Goal: Transaction & Acquisition: Purchase product/service

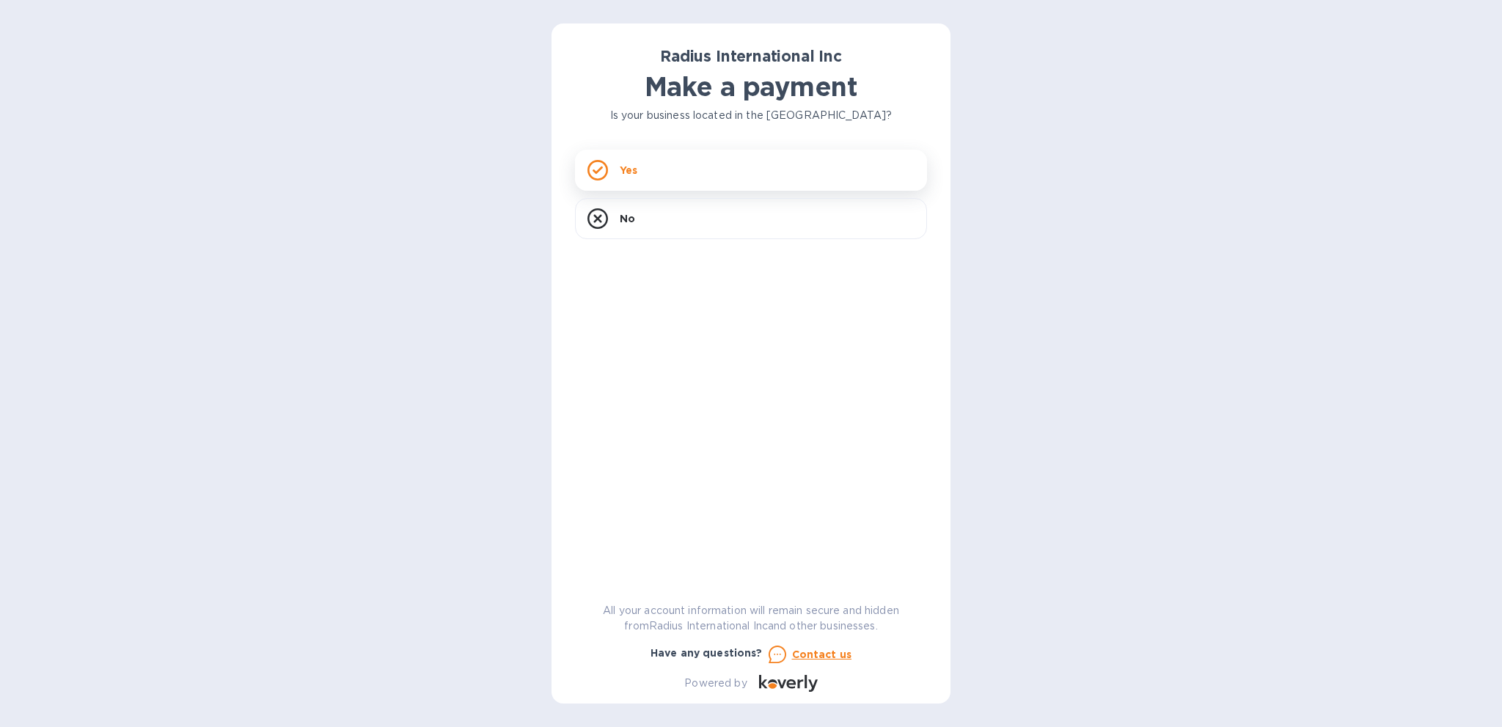
click at [728, 167] on div "Yes" at bounding box center [751, 170] width 352 height 41
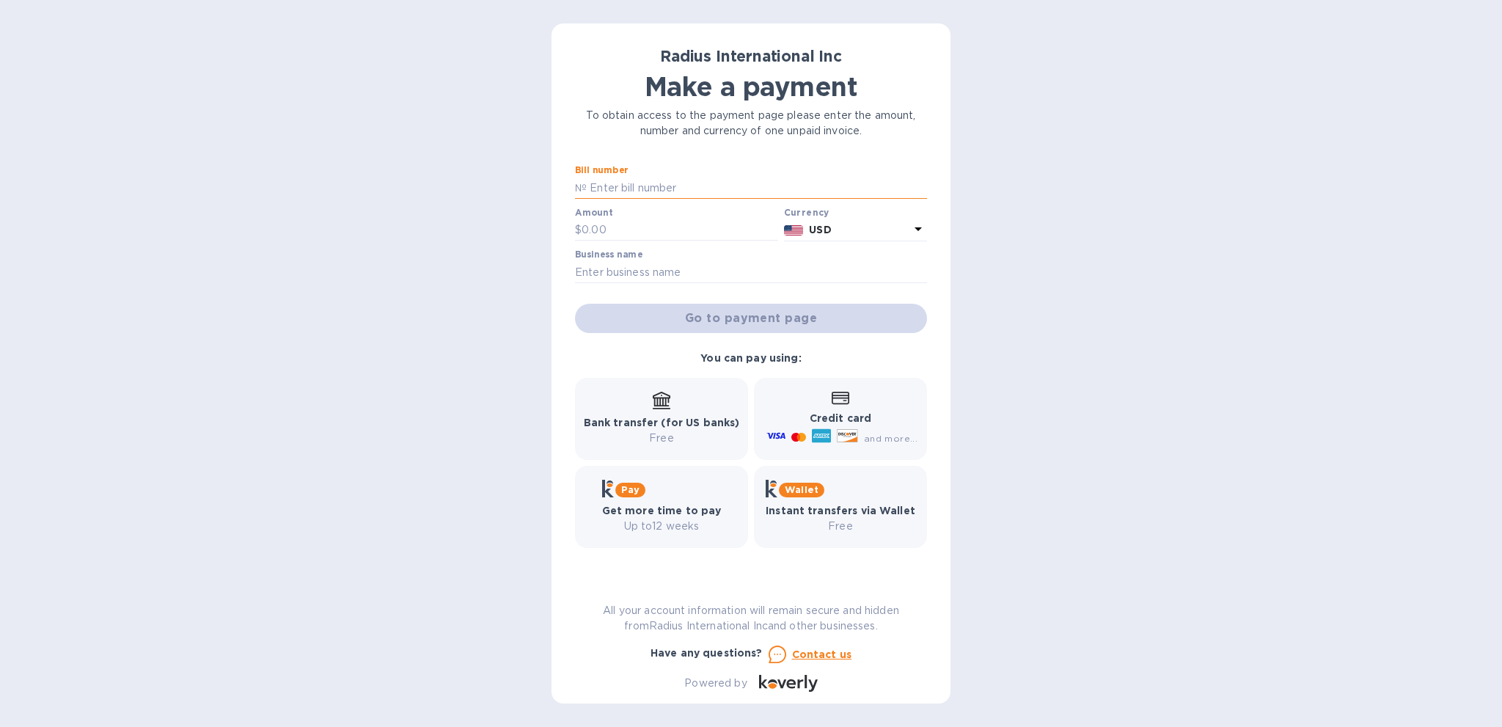
click at [662, 191] on input "text" at bounding box center [757, 188] width 340 height 22
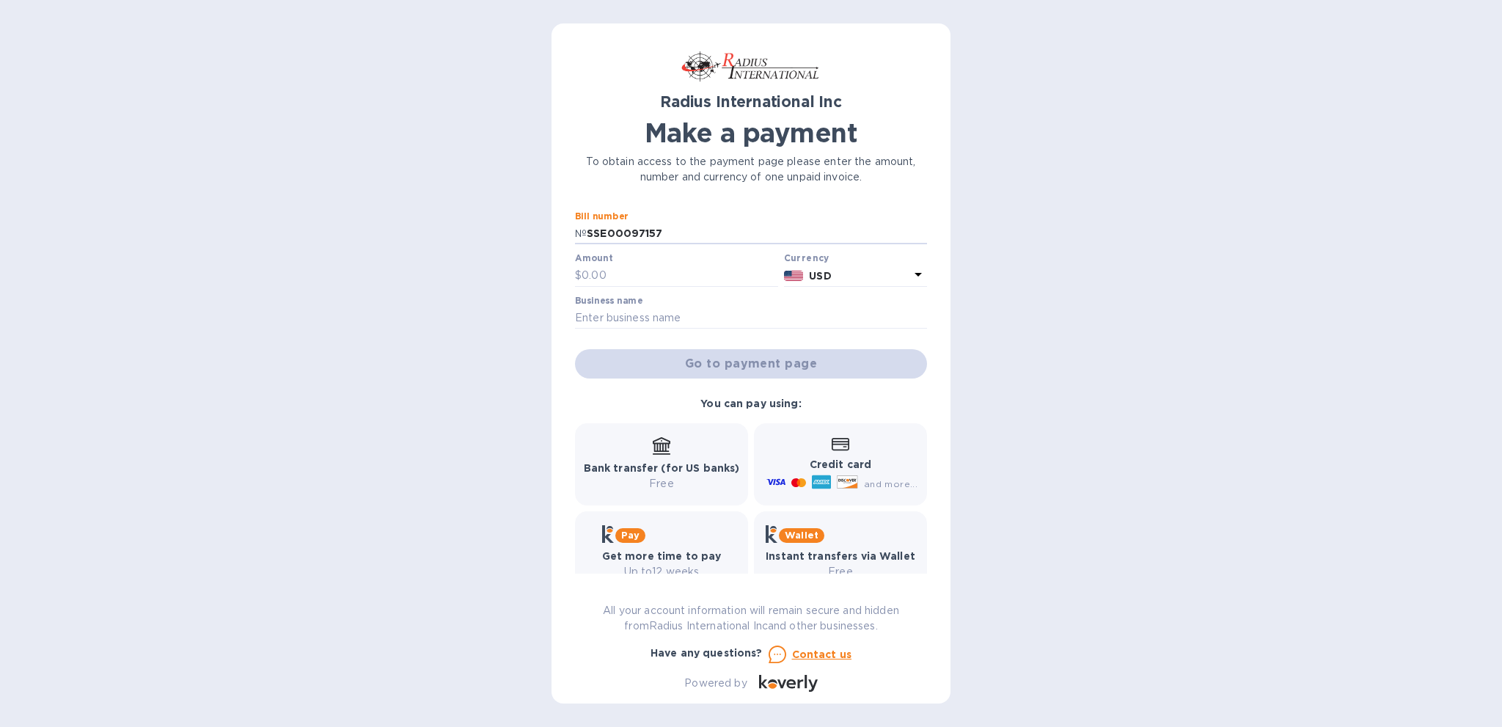
type input "SSE00097157"
type input "1,580"
click at [674, 305] on div "Business name" at bounding box center [751, 313] width 352 height 34
click at [680, 315] on input "text" at bounding box center [751, 318] width 352 height 22
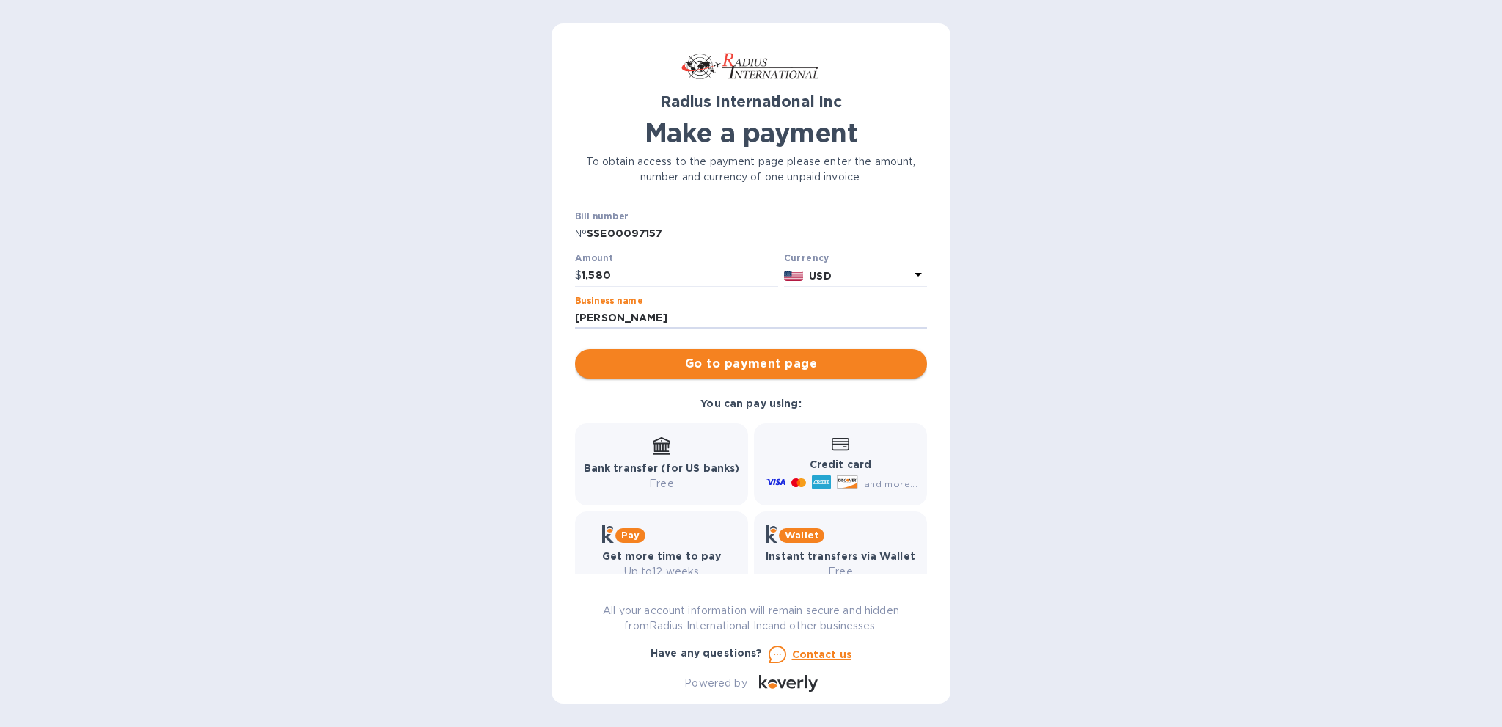
type input "[PERSON_NAME]"
click at [743, 370] on span "Go to payment page" at bounding box center [751, 364] width 329 height 18
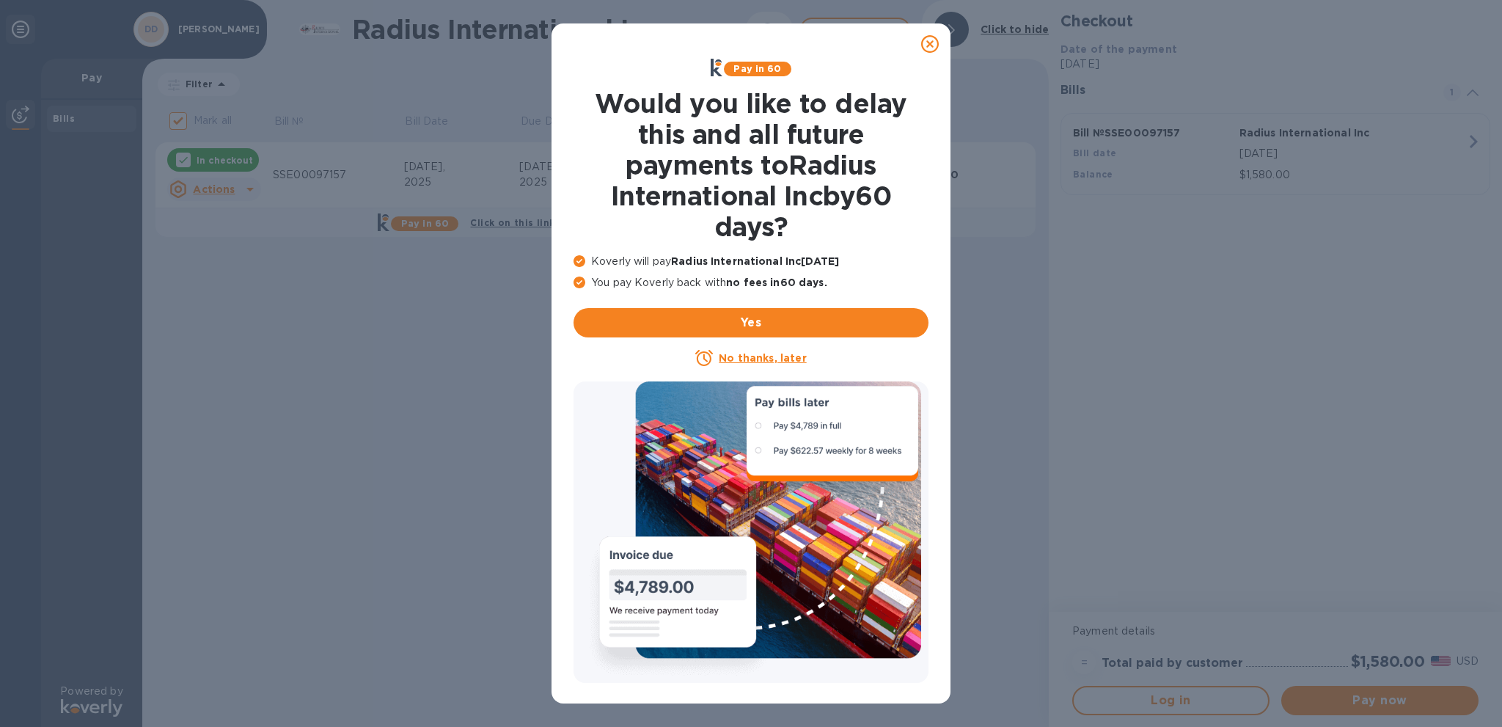
click at [926, 47] on icon at bounding box center [930, 44] width 18 height 18
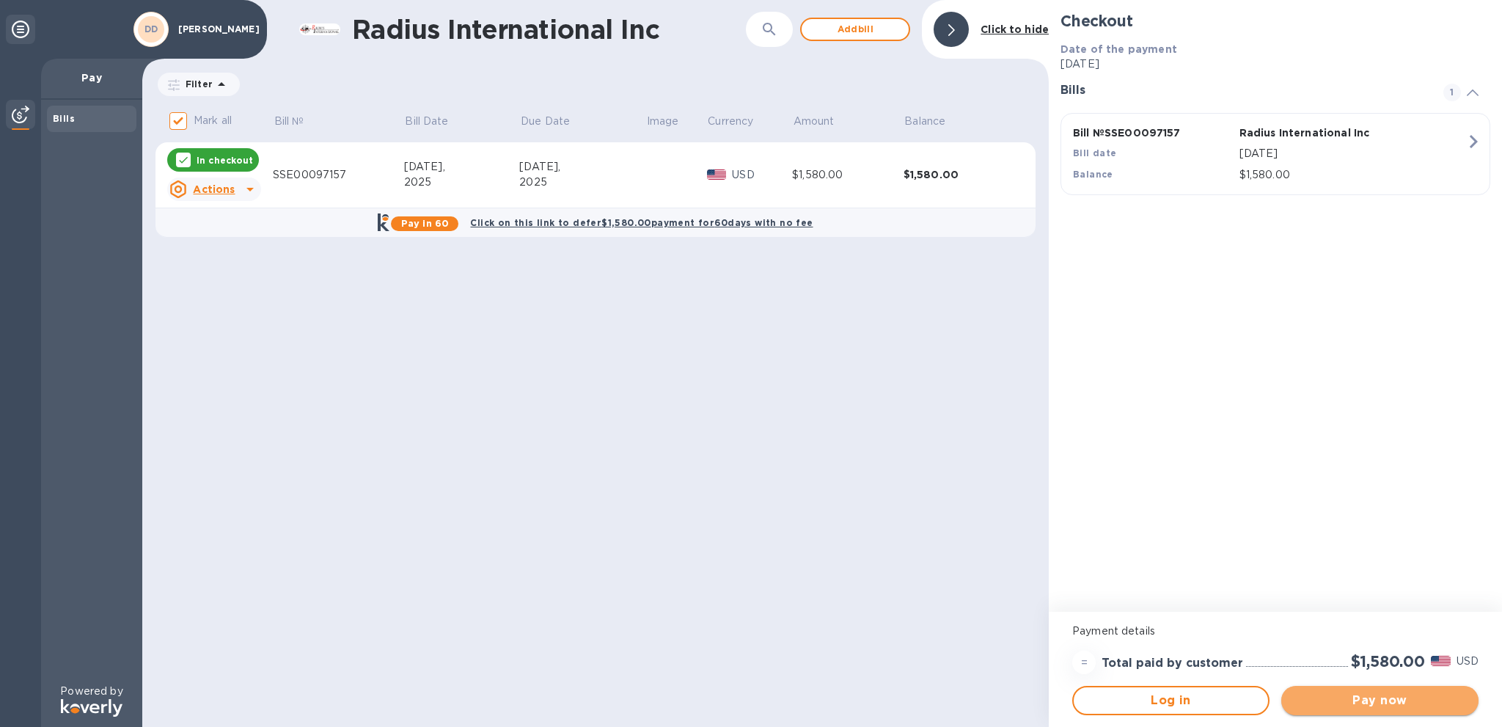
click at [1334, 695] on span "Pay now" at bounding box center [1380, 701] width 174 height 18
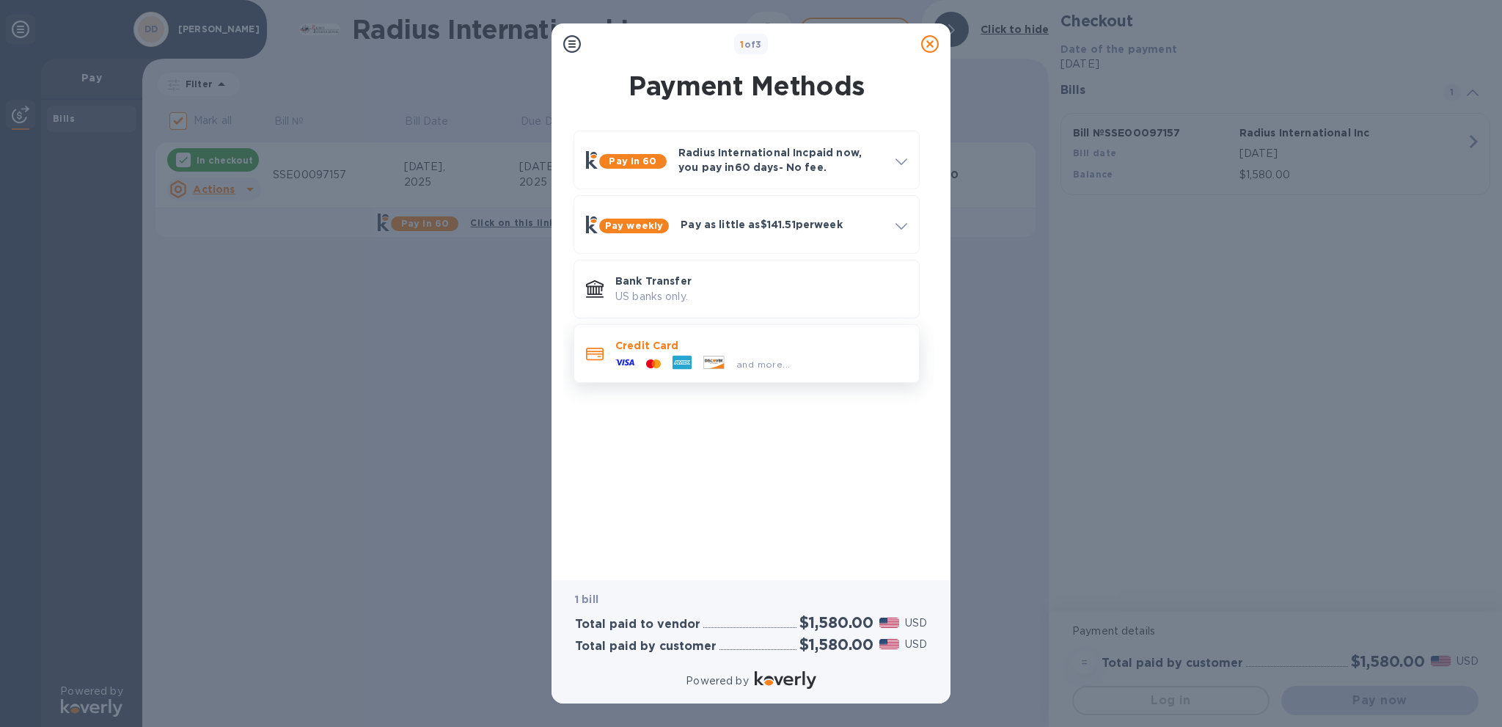
click at [816, 357] on div "and more..." at bounding box center [761, 361] width 292 height 16
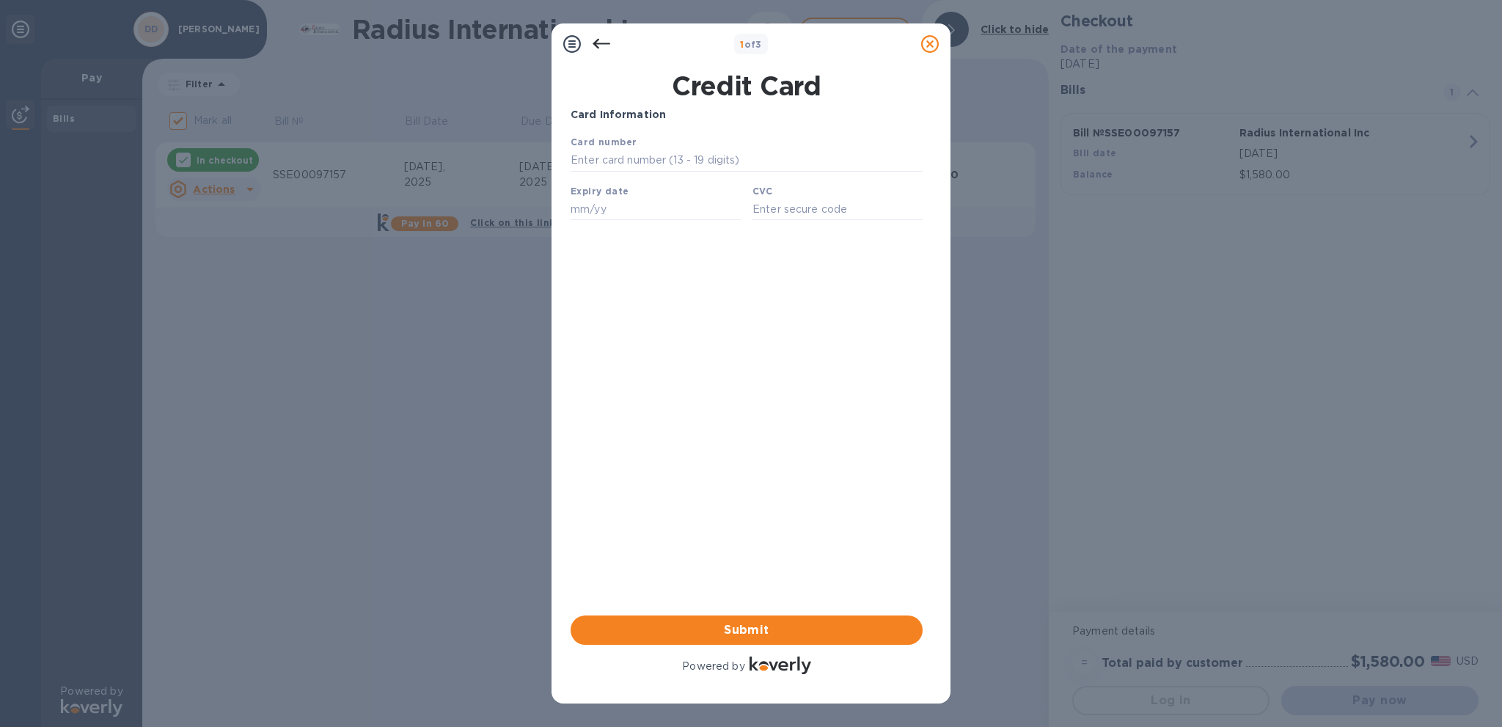
click at [602, 48] on icon at bounding box center [602, 44] width 18 height 18
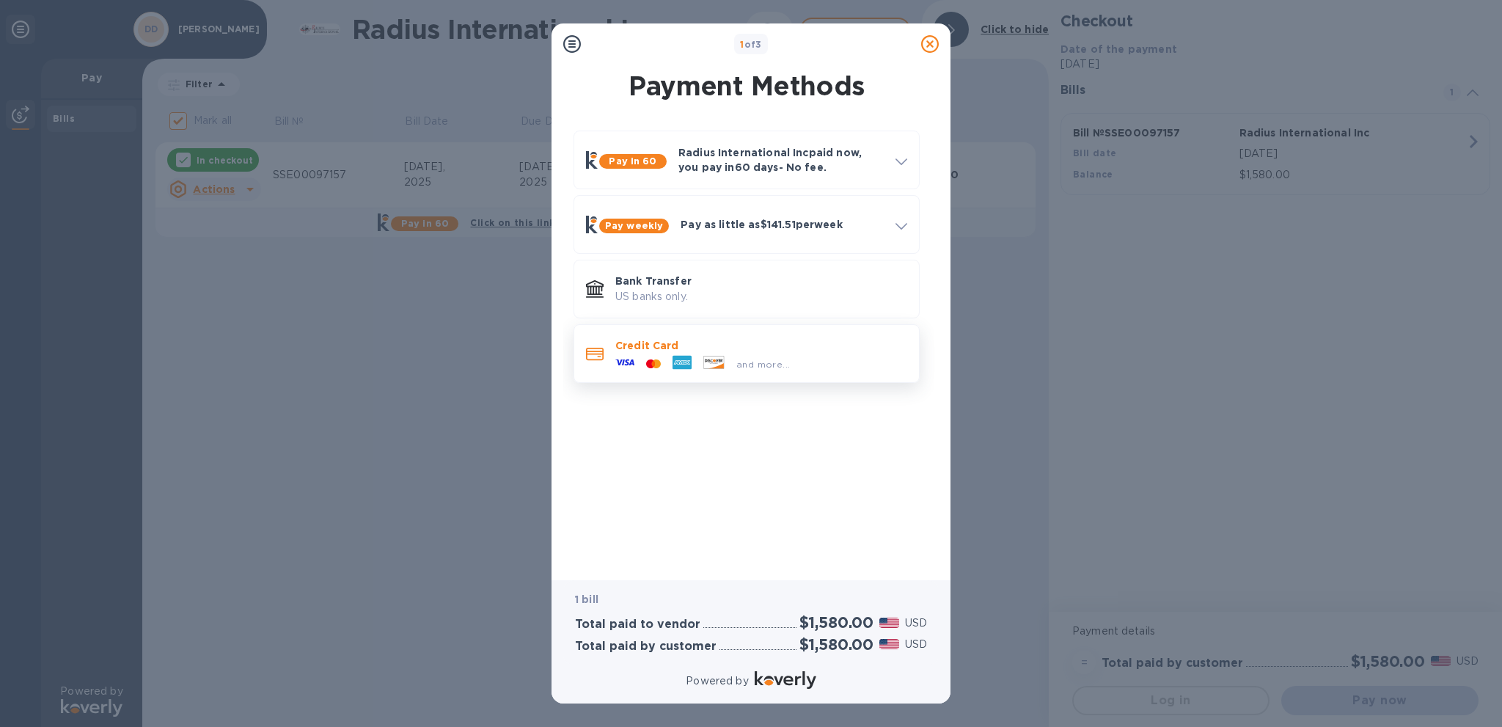
click at [769, 353] on div "and more..." at bounding box center [703, 364] width 186 height 22
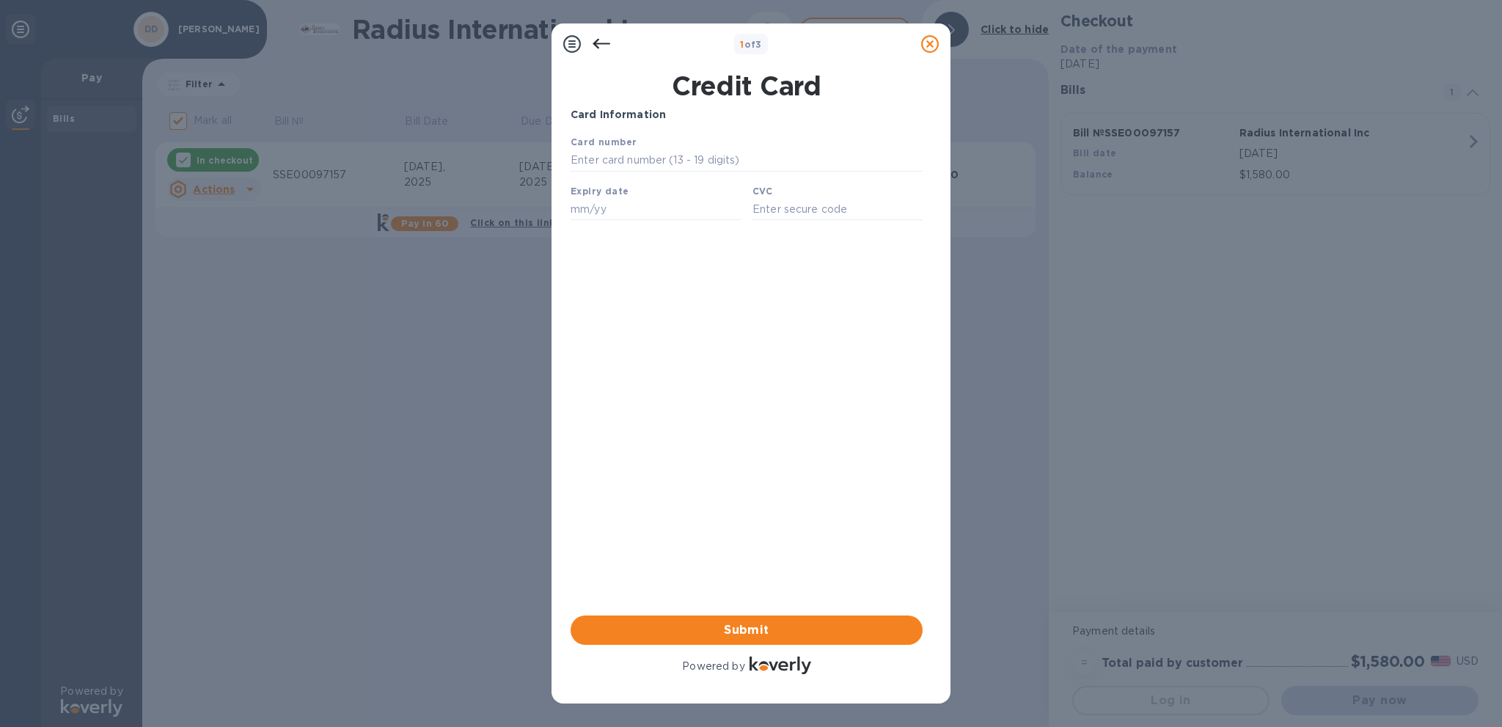
click at [599, 45] on icon at bounding box center [602, 44] width 18 height 18
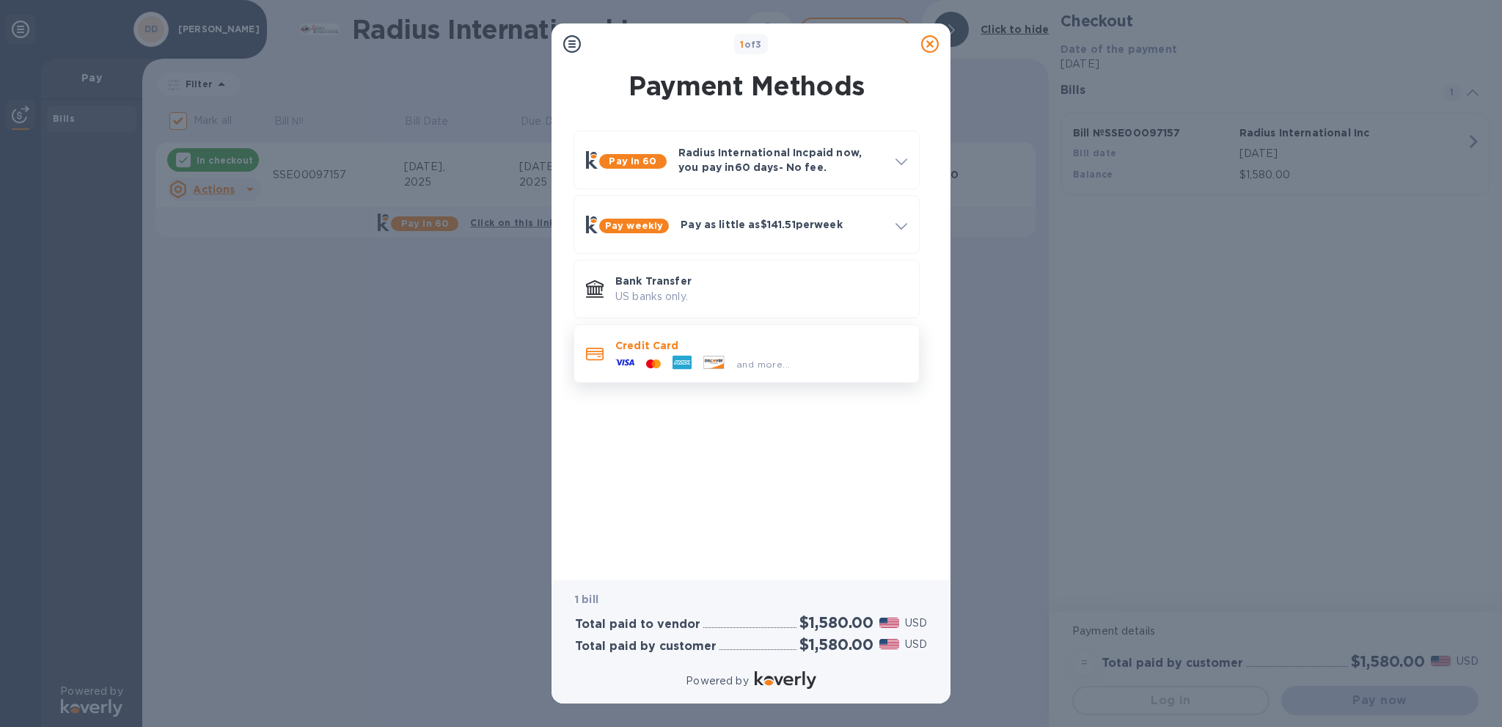
click at [759, 346] on p "Credit Card" at bounding box center [761, 345] width 292 height 15
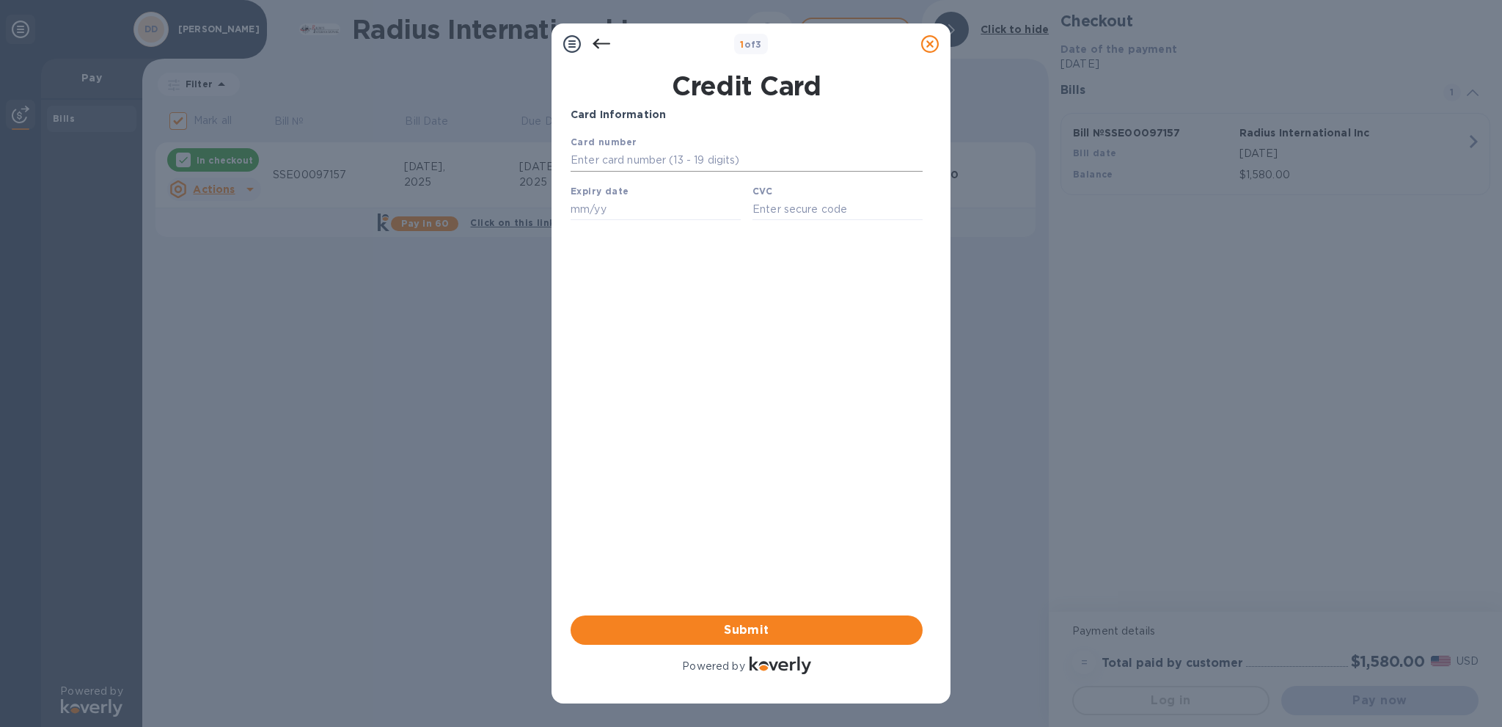
click at [694, 162] on input "text" at bounding box center [747, 161] width 352 height 22
click at [825, 452] on div "Card Information Your browser does not support iframes Submit Powered by" at bounding box center [747, 392] width 352 height 570
click at [692, 156] on input "text" at bounding box center [747, 161] width 352 height 22
type input "4427 3225 0165 0110"
click at [605, 216] on input "text" at bounding box center [656, 209] width 170 height 22
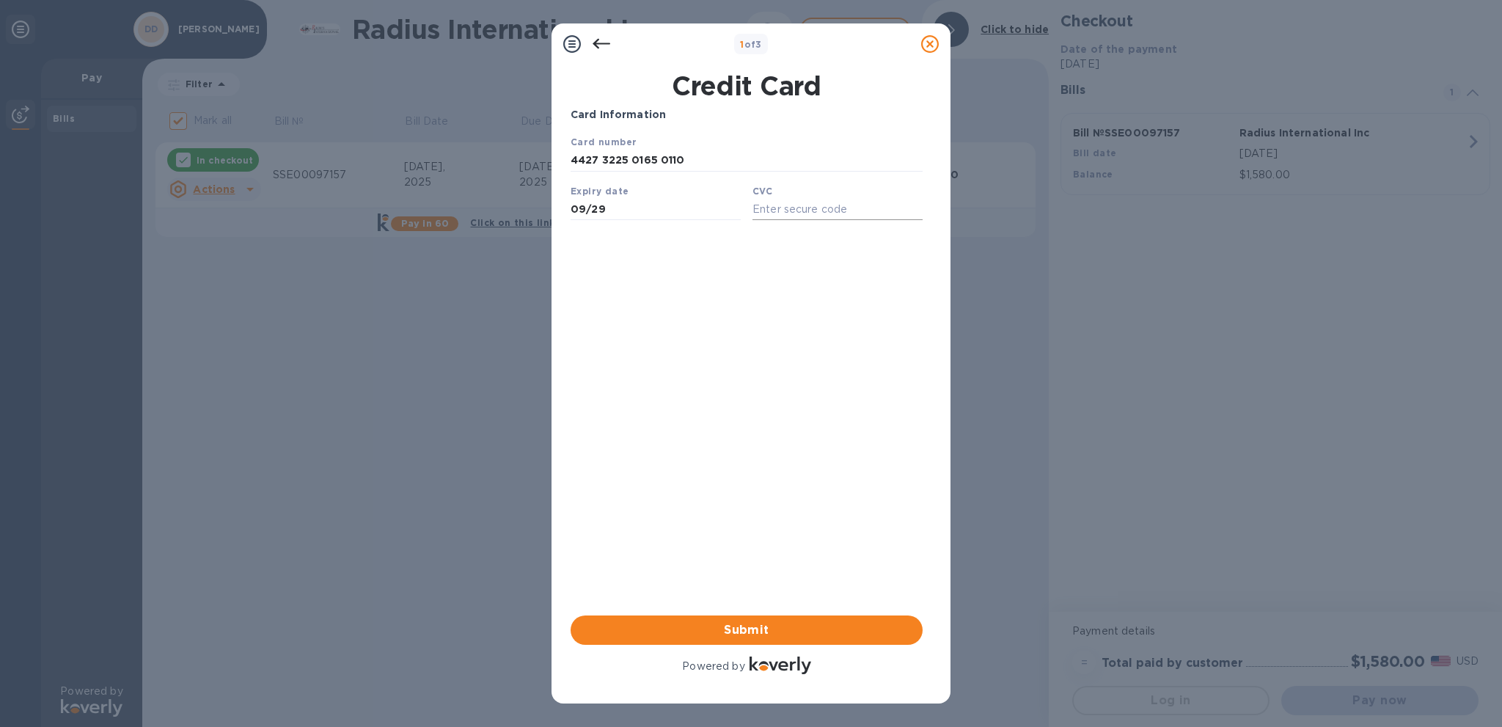
type input "09/29"
click at [807, 219] on input "text" at bounding box center [838, 209] width 170 height 22
type input "507"
click at [651, 423] on div "Card Information Your browser does not support iframes Submit Powered by" at bounding box center [747, 392] width 352 height 570
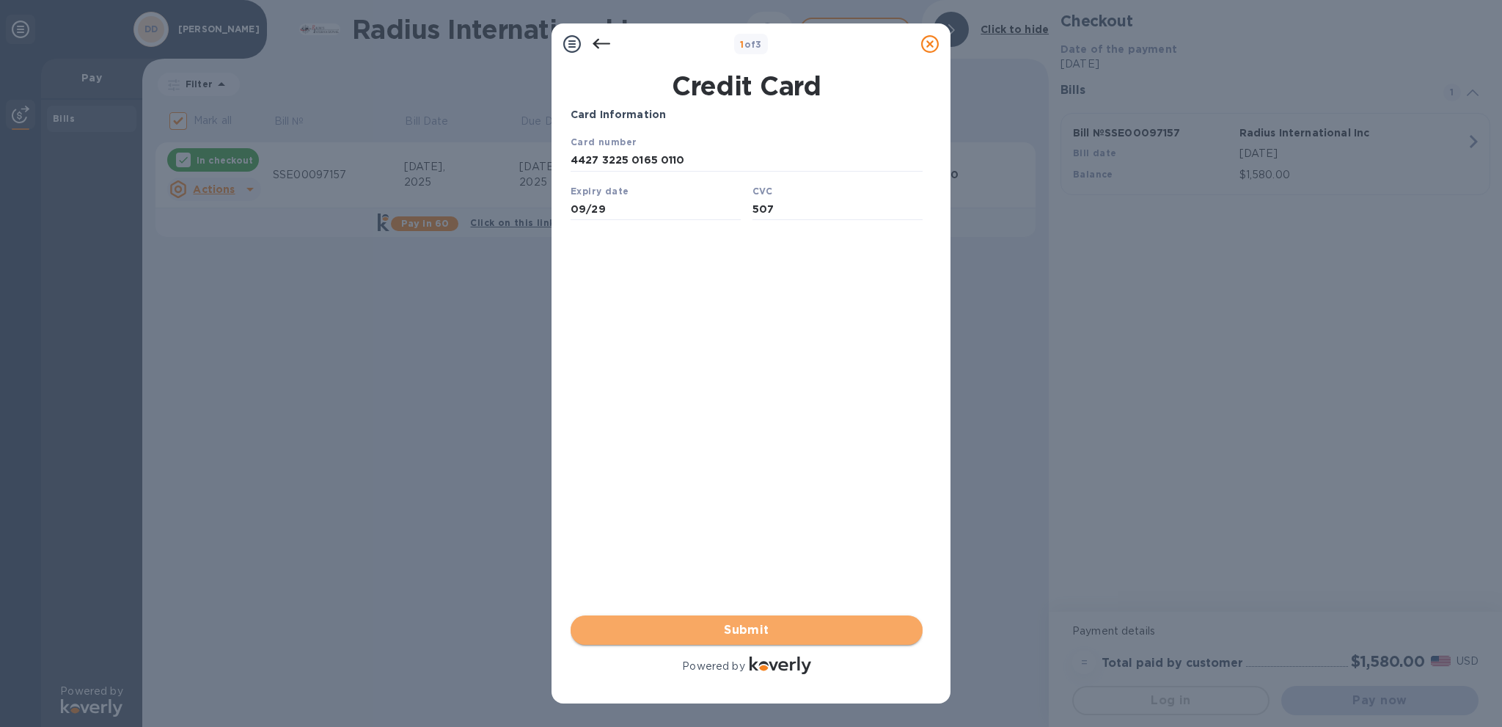
click at [842, 627] on span "Submit" at bounding box center [746, 630] width 329 height 18
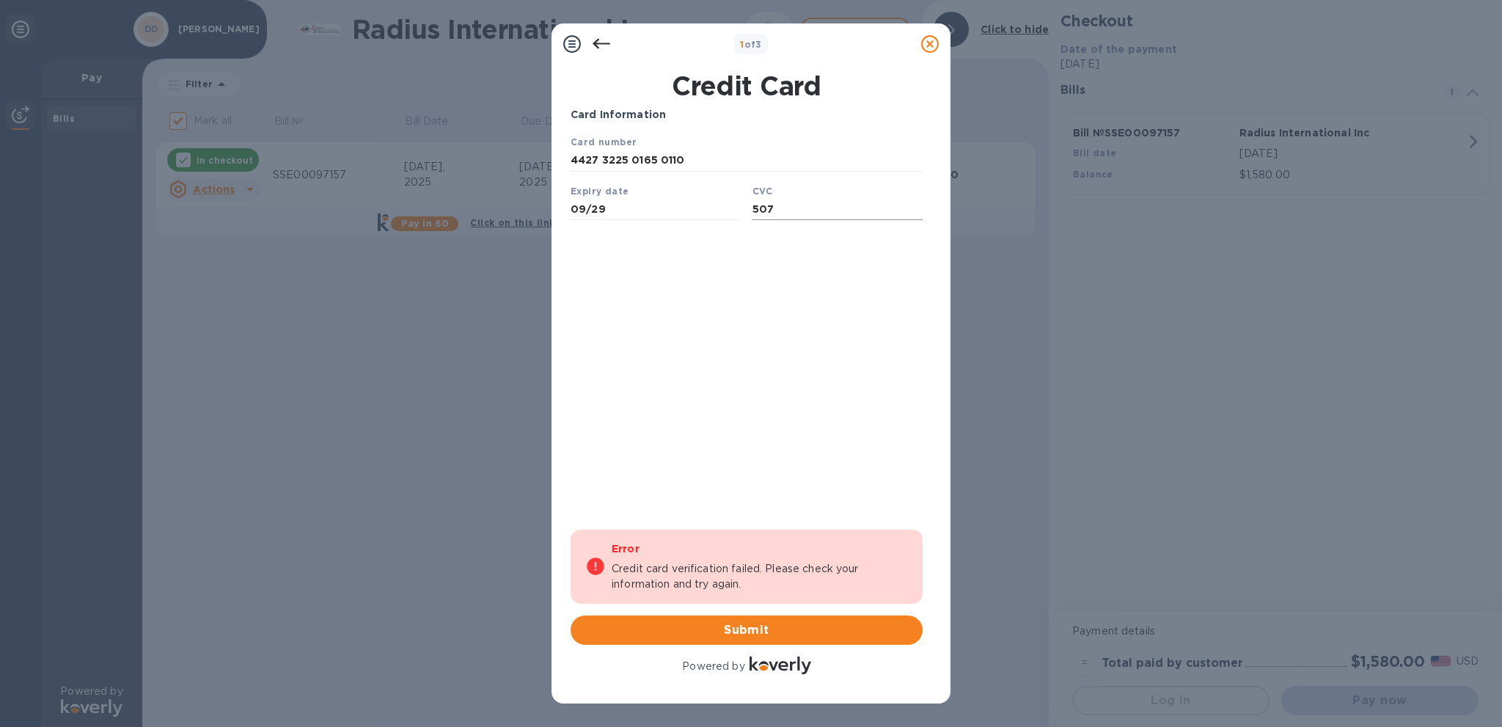
click at [791, 212] on input "507" at bounding box center [838, 209] width 170 height 22
click at [624, 163] on input "4427 3225 0165 0110" at bounding box center [747, 161] width 352 height 22
type input "[CREDIT_CARD_NUMBER]"
click at [769, 421] on div "Card Information Your browser does not support iframes Error Credit card verifi…" at bounding box center [747, 392] width 352 height 570
click at [758, 629] on span "Submit" at bounding box center [746, 630] width 329 height 18
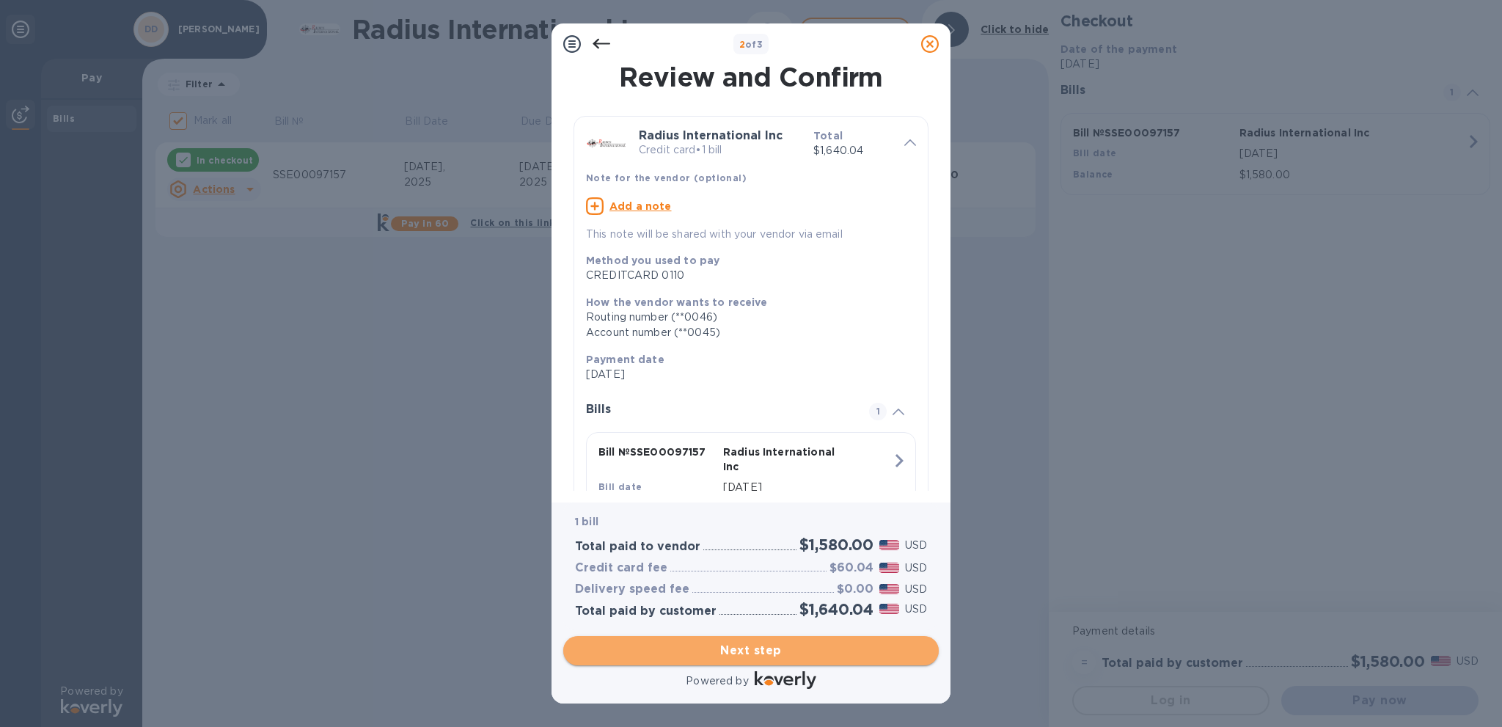
click at [754, 648] on span "Next step" at bounding box center [751, 651] width 352 height 18
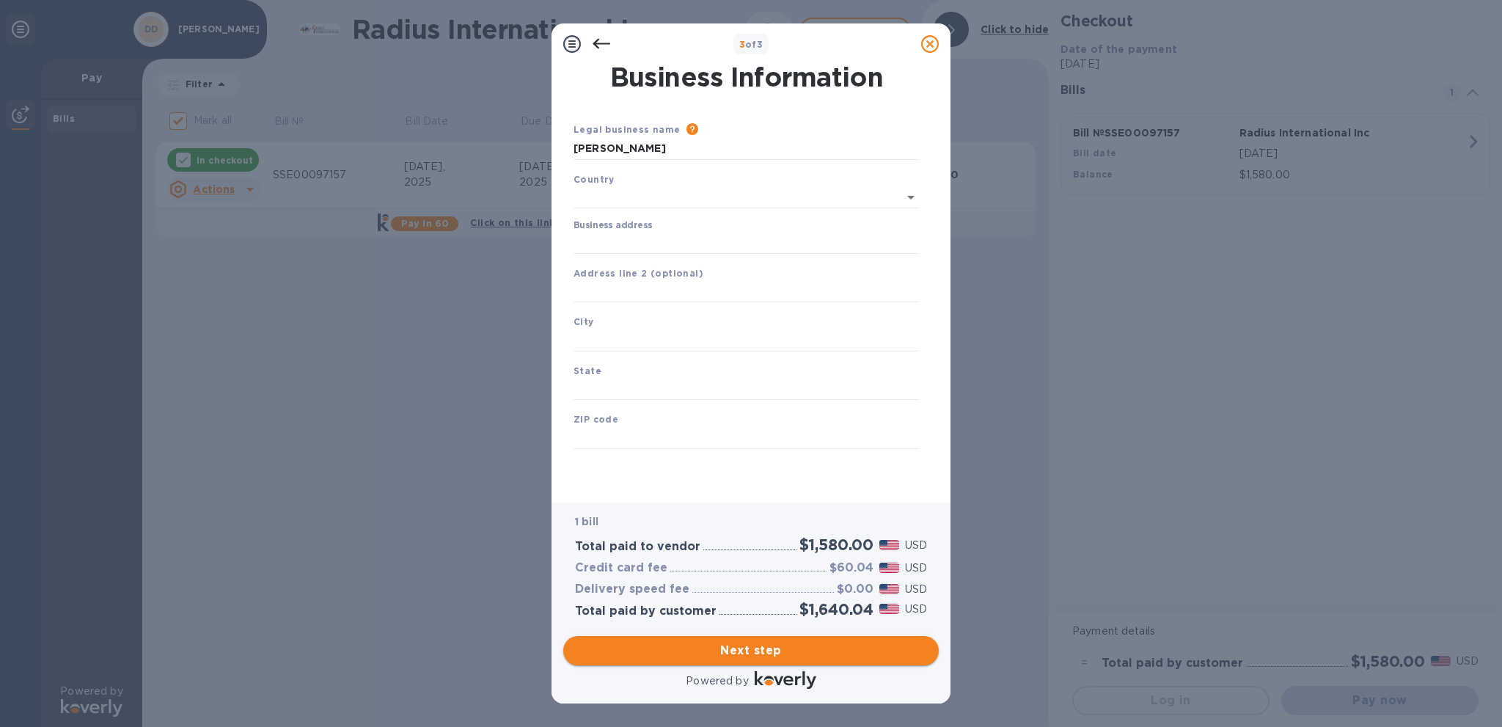
type input "[GEOGRAPHIC_DATA]"
drag, startPoint x: 659, startPoint y: 242, endPoint x: 677, endPoint y: 249, distance: 18.8
click at [659, 243] on input "Business address" at bounding box center [747, 240] width 346 height 22
click at [610, 231] on input "Business address" at bounding box center [747, 240] width 346 height 22
click at [604, 284] on input "text" at bounding box center [747, 289] width 346 height 22
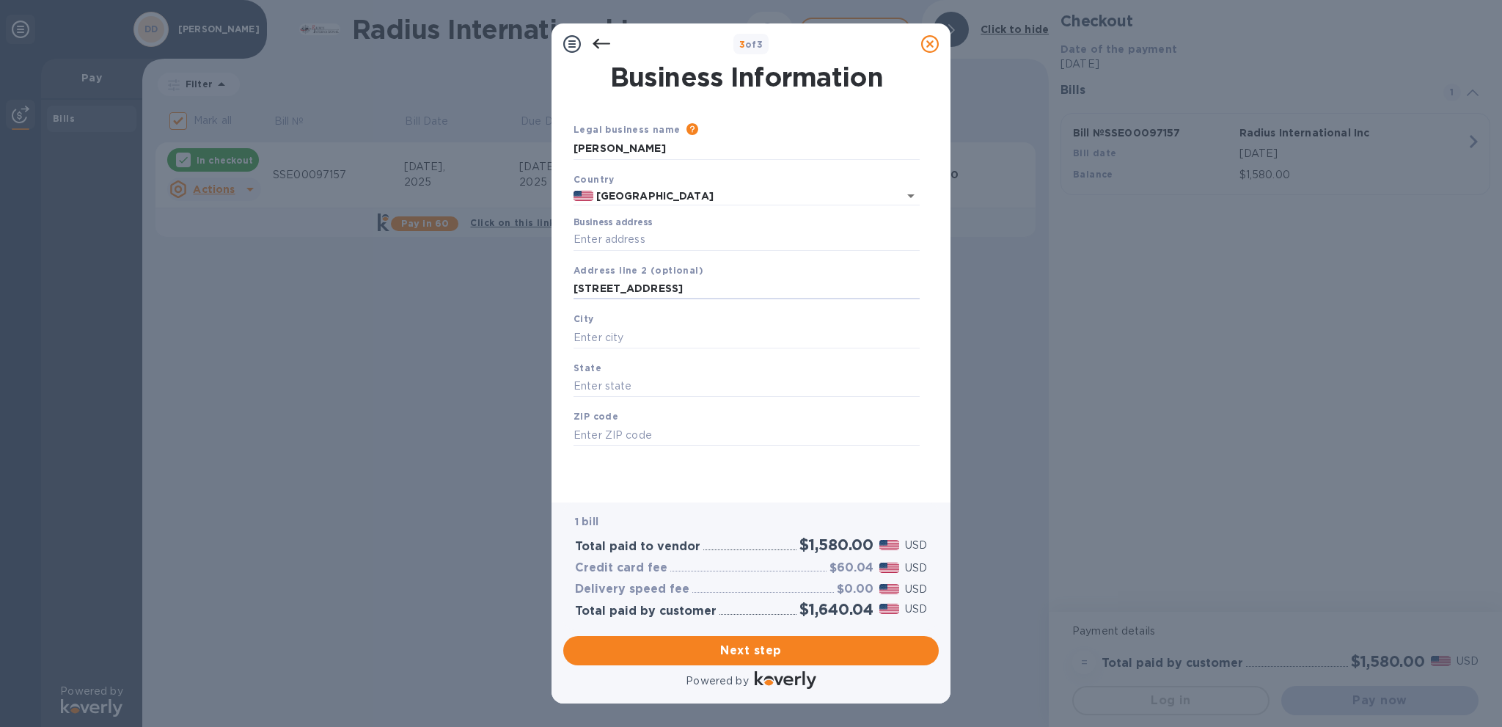
type input "[STREET_ADDRESS]"
type input "Greenacres"
type input "FL"
type input "33413"
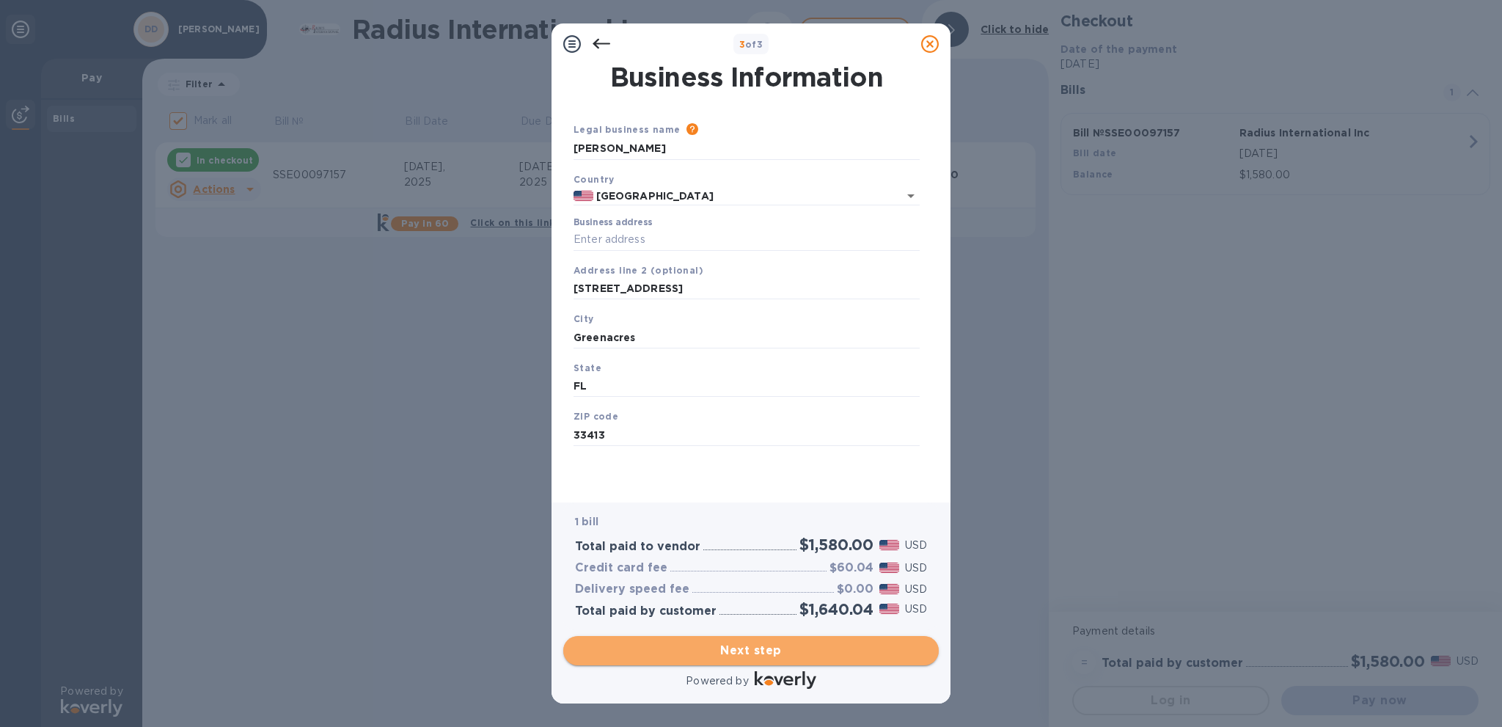
click at [739, 646] on span "Next step" at bounding box center [751, 651] width 352 height 18
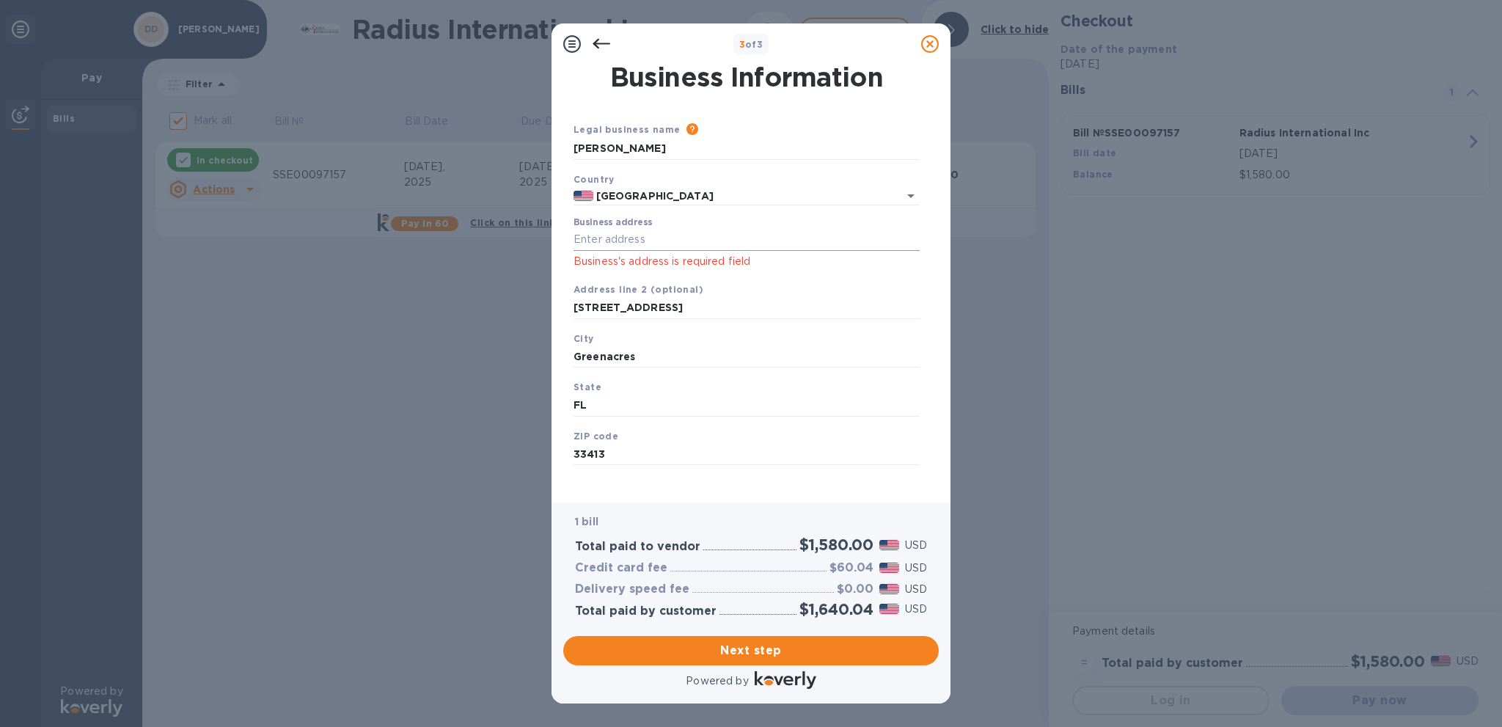
click at [659, 234] on input "Business address" at bounding box center [747, 240] width 346 height 22
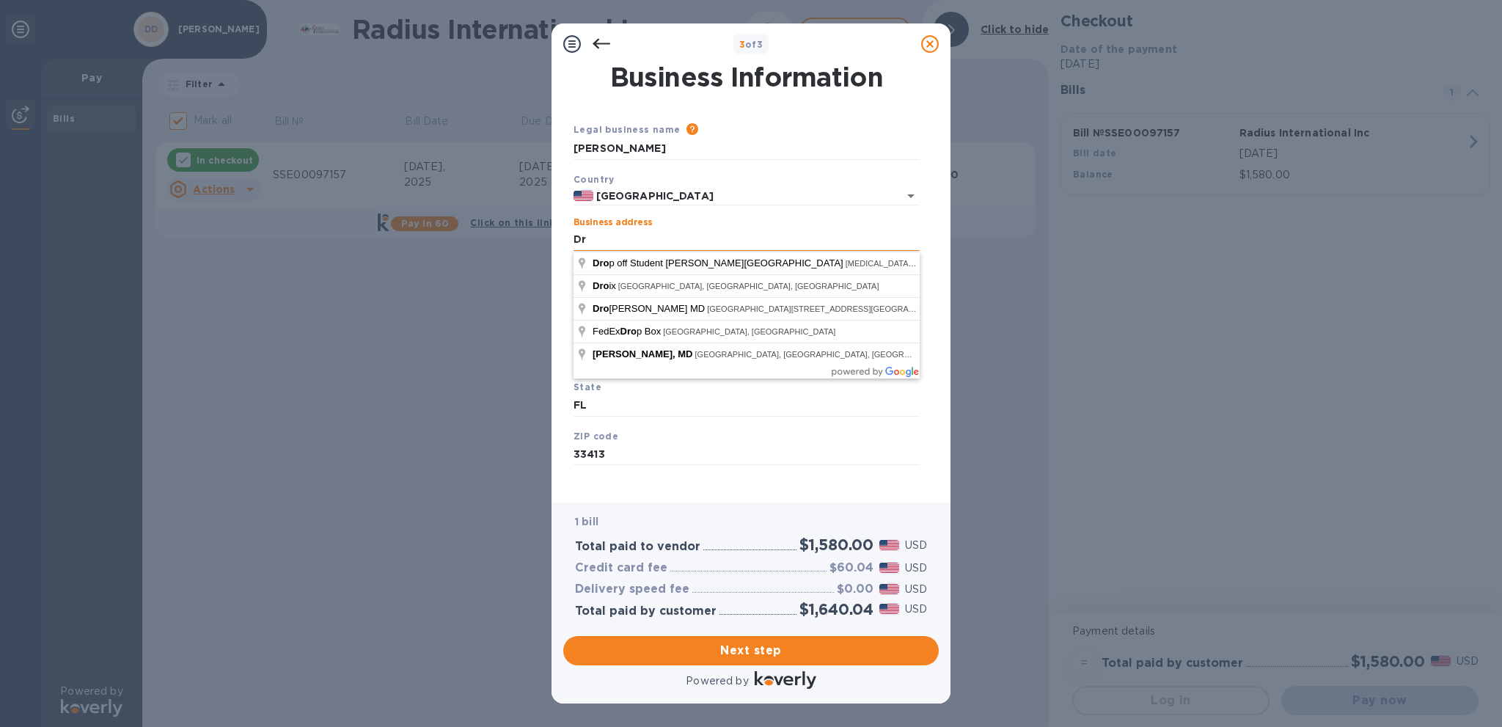
type input "D"
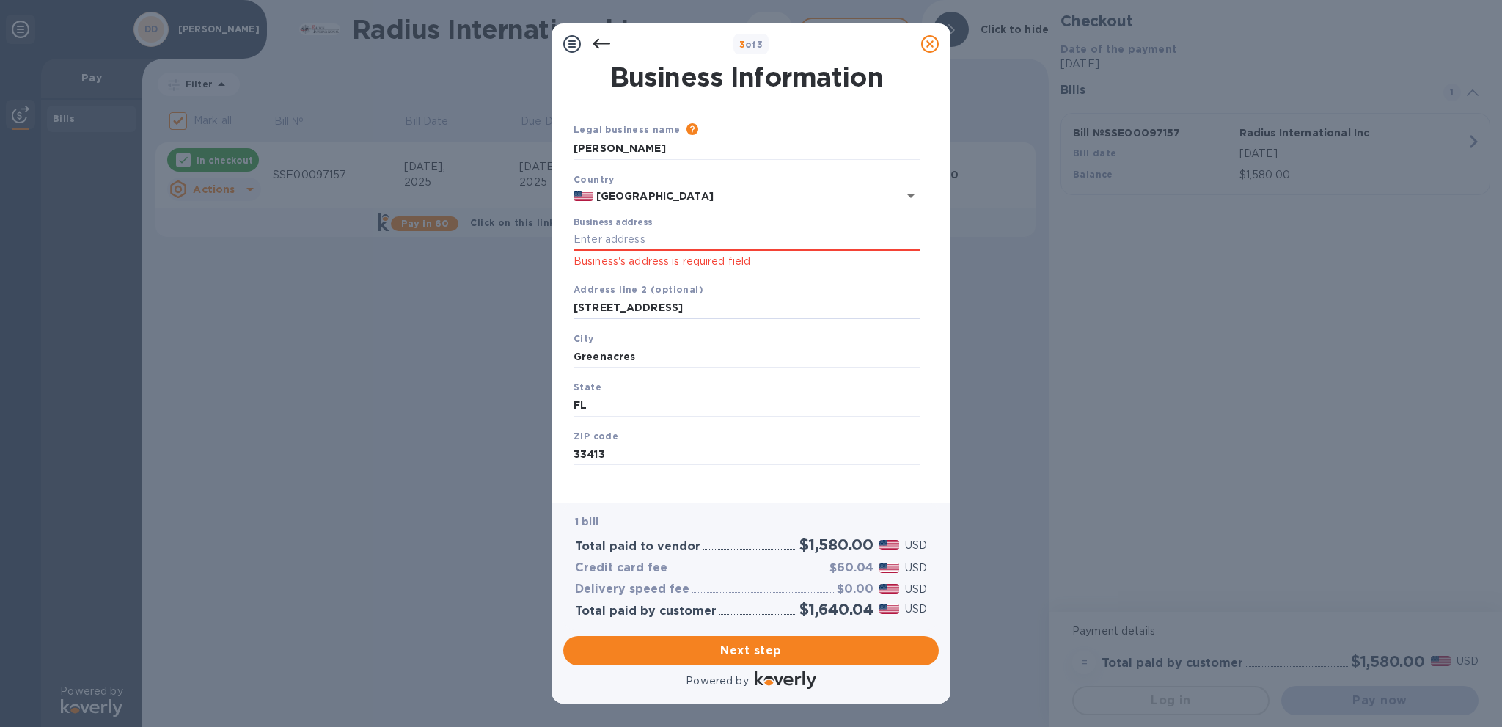
drag, startPoint x: 682, startPoint y: 315, endPoint x: 534, endPoint y: 322, distance: 148.4
click at [534, 322] on div "3 of 3 Business Information Legal business name Please provide the legal name t…" at bounding box center [751, 363] width 1502 height 727
click at [616, 234] on input "Business address" at bounding box center [747, 240] width 346 height 22
paste input "[STREET_ADDRESS]"
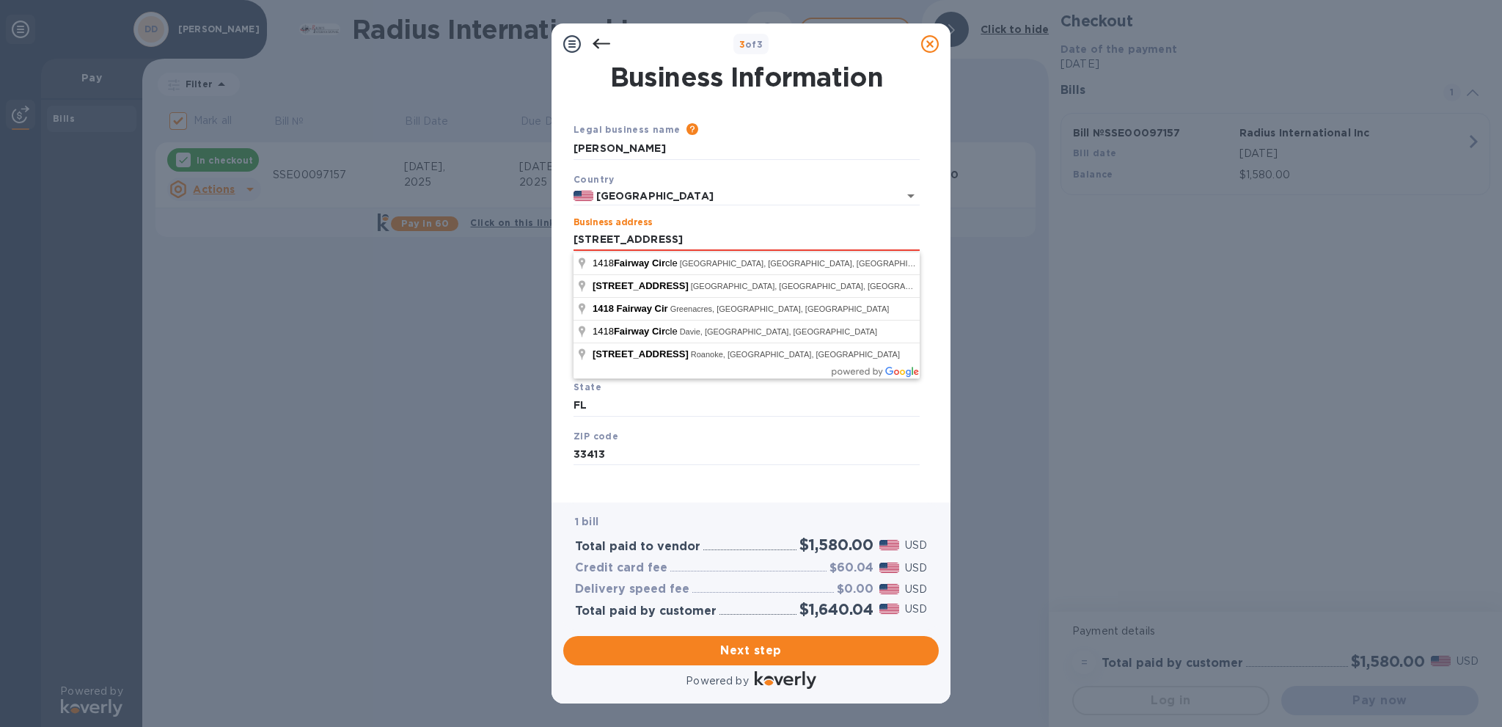
type input "[STREET_ADDRESS]"
click at [780, 443] on div "ZIP code 33413" at bounding box center [747, 447] width 358 height 49
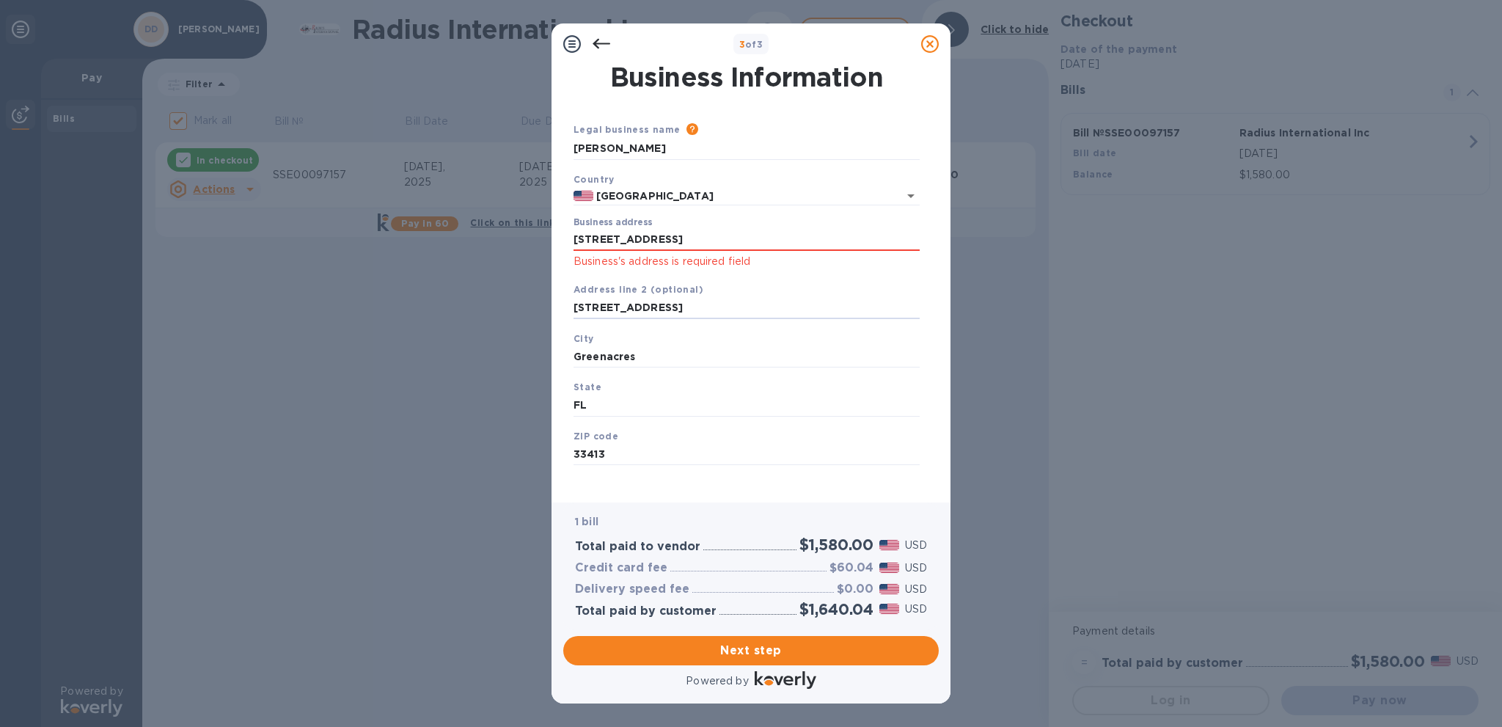
drag, startPoint x: 684, startPoint y: 307, endPoint x: 523, endPoint y: 315, distance: 161.6
click at [523, 315] on div "3 of 3 Business Information Legal business name Please provide the legal name t…" at bounding box center [751, 363] width 1502 height 727
click at [786, 644] on span "Next step" at bounding box center [751, 651] width 352 height 18
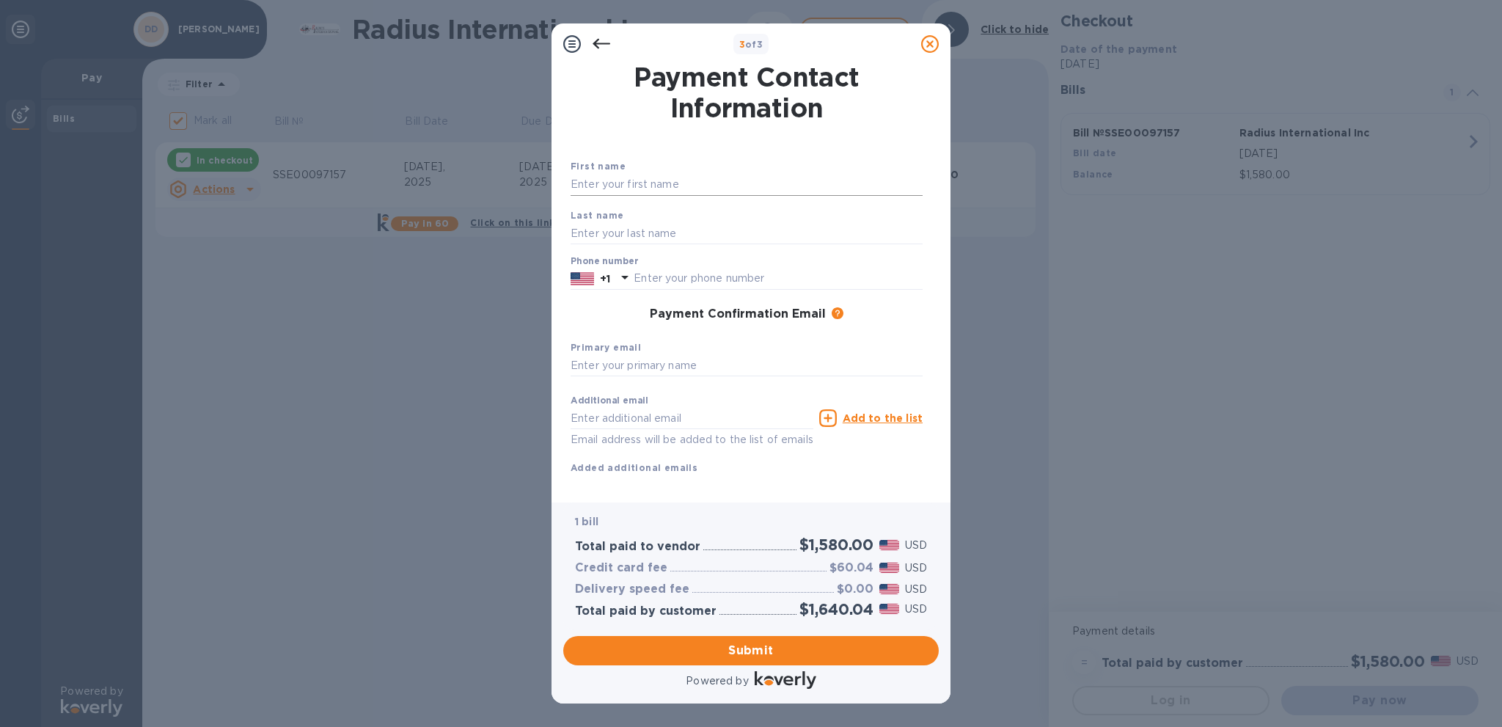
click at [690, 186] on input "text" at bounding box center [747, 185] width 352 height 22
type input "Doriana"
click at [660, 233] on input "text" at bounding box center [747, 233] width 352 height 22
type input "[PERSON_NAME]"
click at [668, 277] on input "text" at bounding box center [778, 279] width 289 height 22
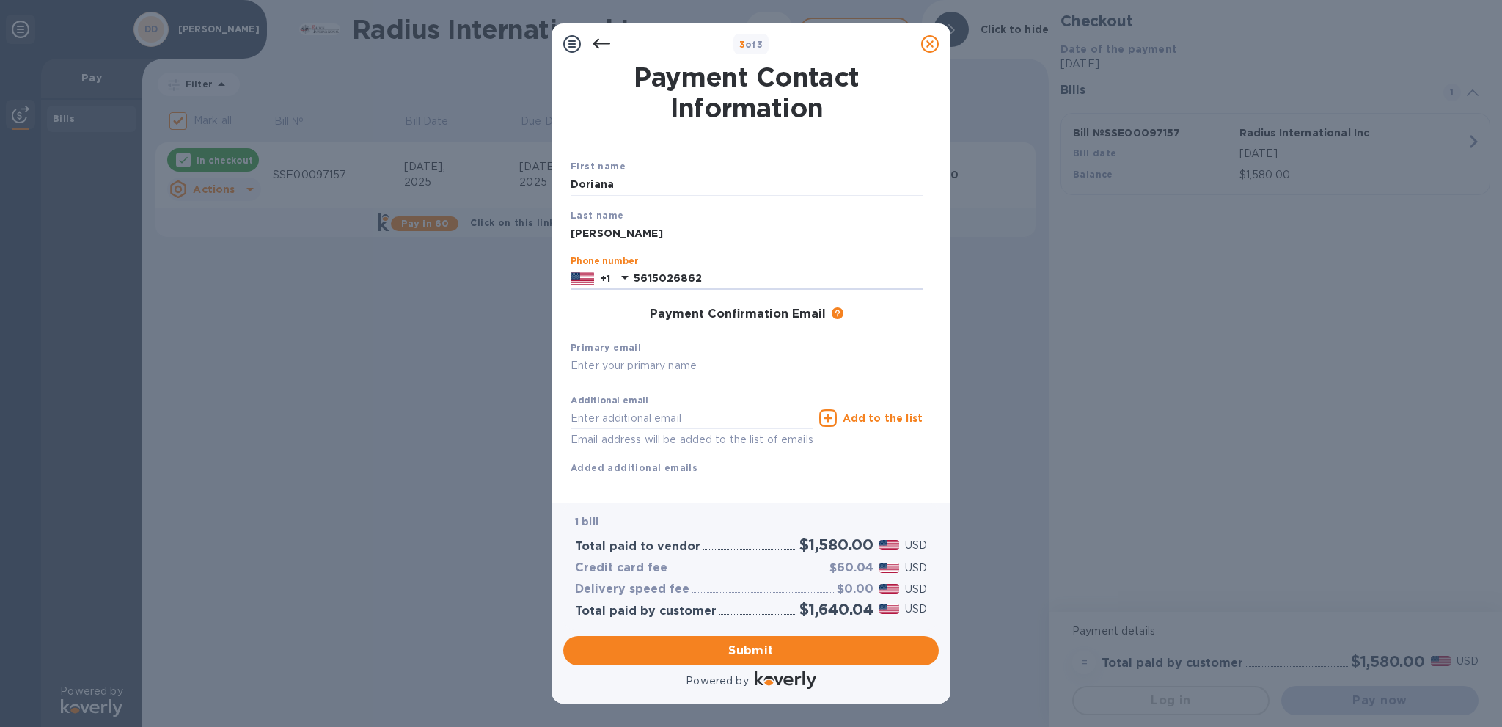
type input "5615026862"
click at [722, 368] on input "text" at bounding box center [747, 366] width 352 height 22
paste input "[EMAIL_ADDRESS][DOMAIN_NAME]"
type input "[EMAIL_ADDRESS][DOMAIN_NAME]"
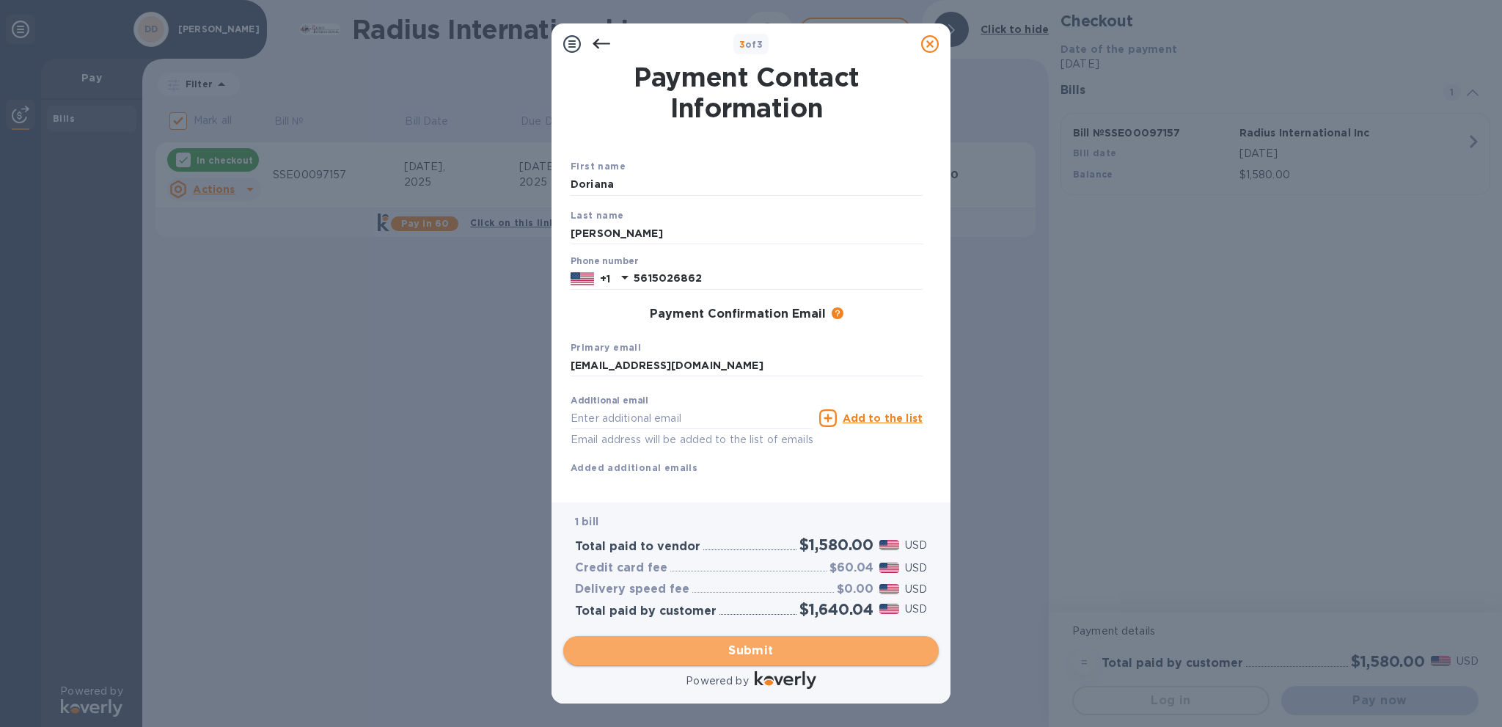
click at [740, 648] on span "Submit" at bounding box center [751, 651] width 352 height 18
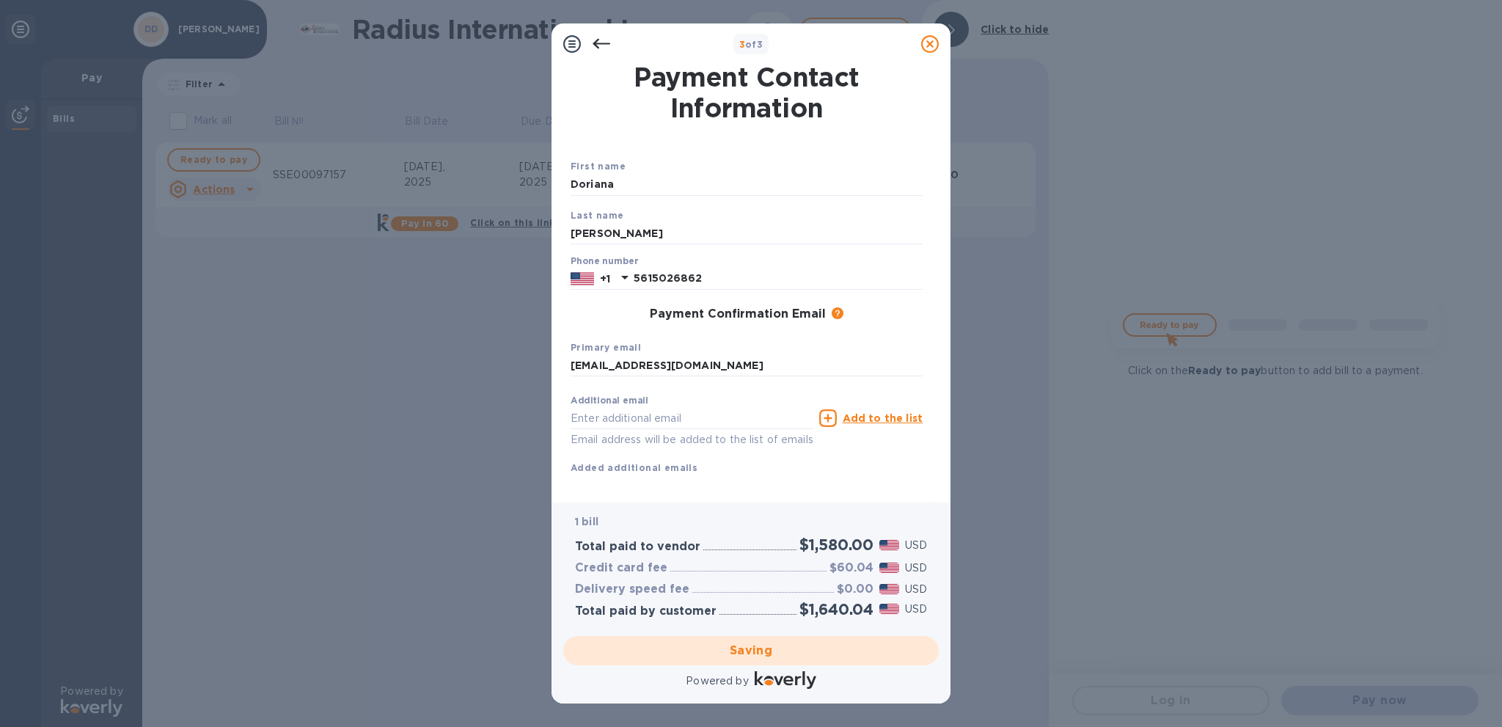
checkbox input "false"
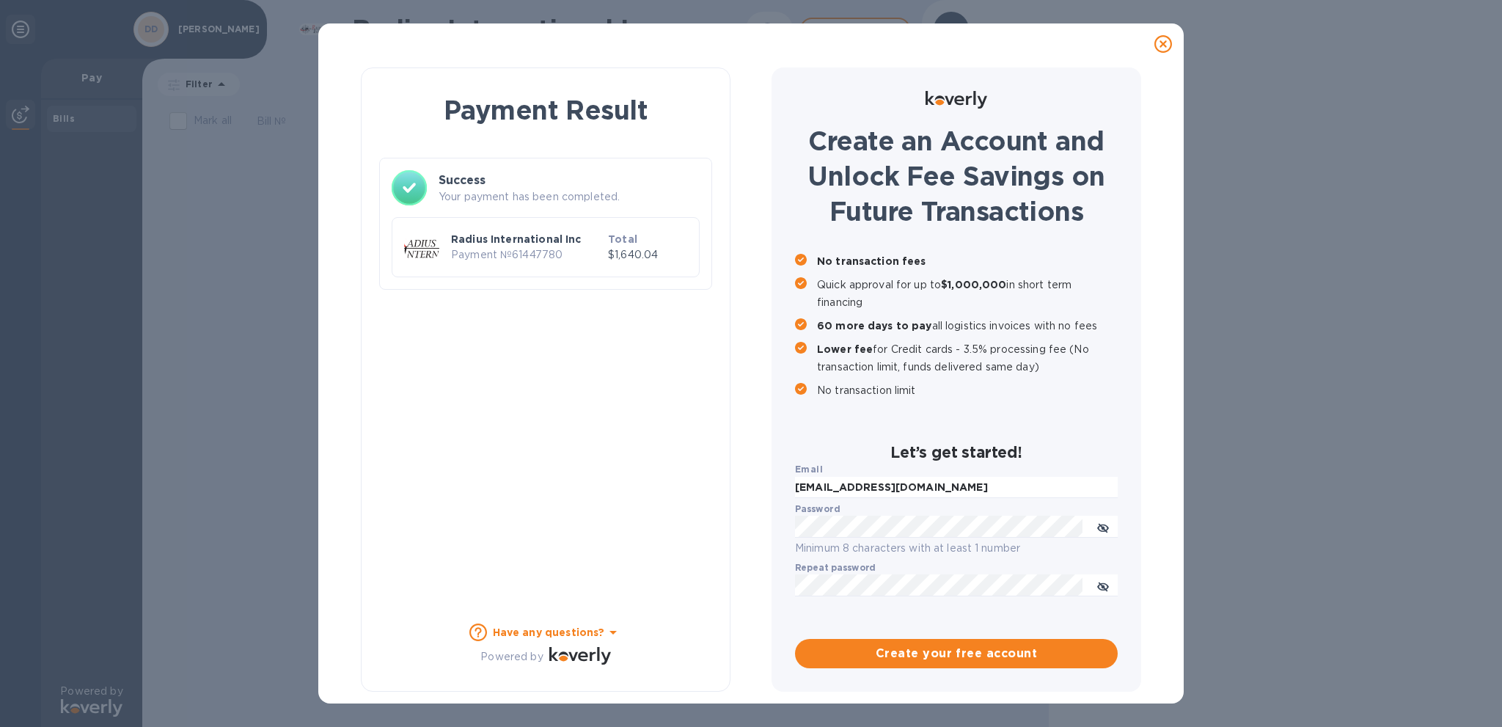
click at [939, 389] on p "No transaction limit" at bounding box center [967, 390] width 301 height 18
drag, startPoint x: 885, startPoint y: 302, endPoint x: 813, endPoint y: 274, distance: 77.1
click at [813, 275] on div "No transaction fees Quick approval for up to $1,000,000 in short term financing…" at bounding box center [956, 325] width 323 height 147
click at [880, 260] on b "No transaction fees" at bounding box center [871, 261] width 109 height 12
click at [593, 244] on p "Radius International Inc" at bounding box center [526, 239] width 151 height 15
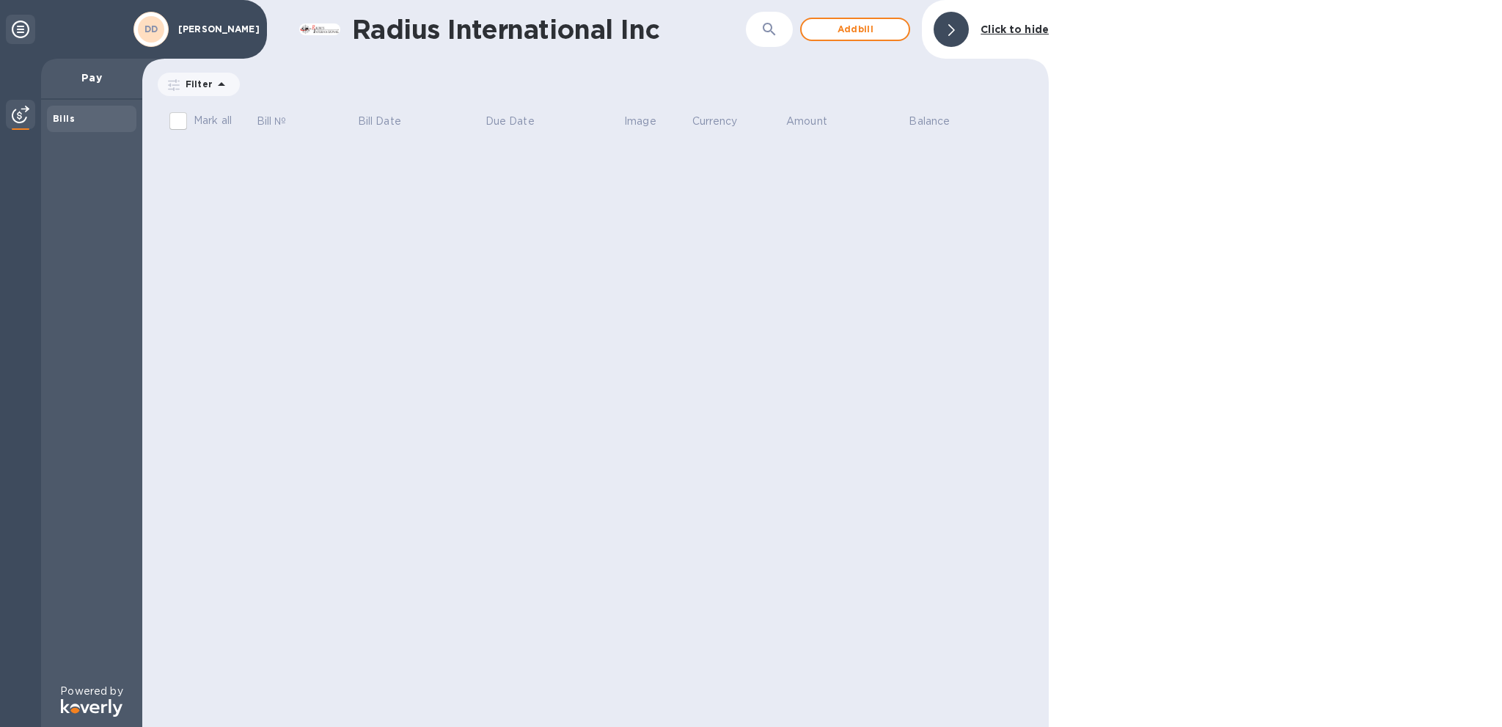
click at [67, 115] on b "Bills" at bounding box center [64, 118] width 22 height 11
click at [21, 116] on img at bounding box center [21, 115] width 18 height 18
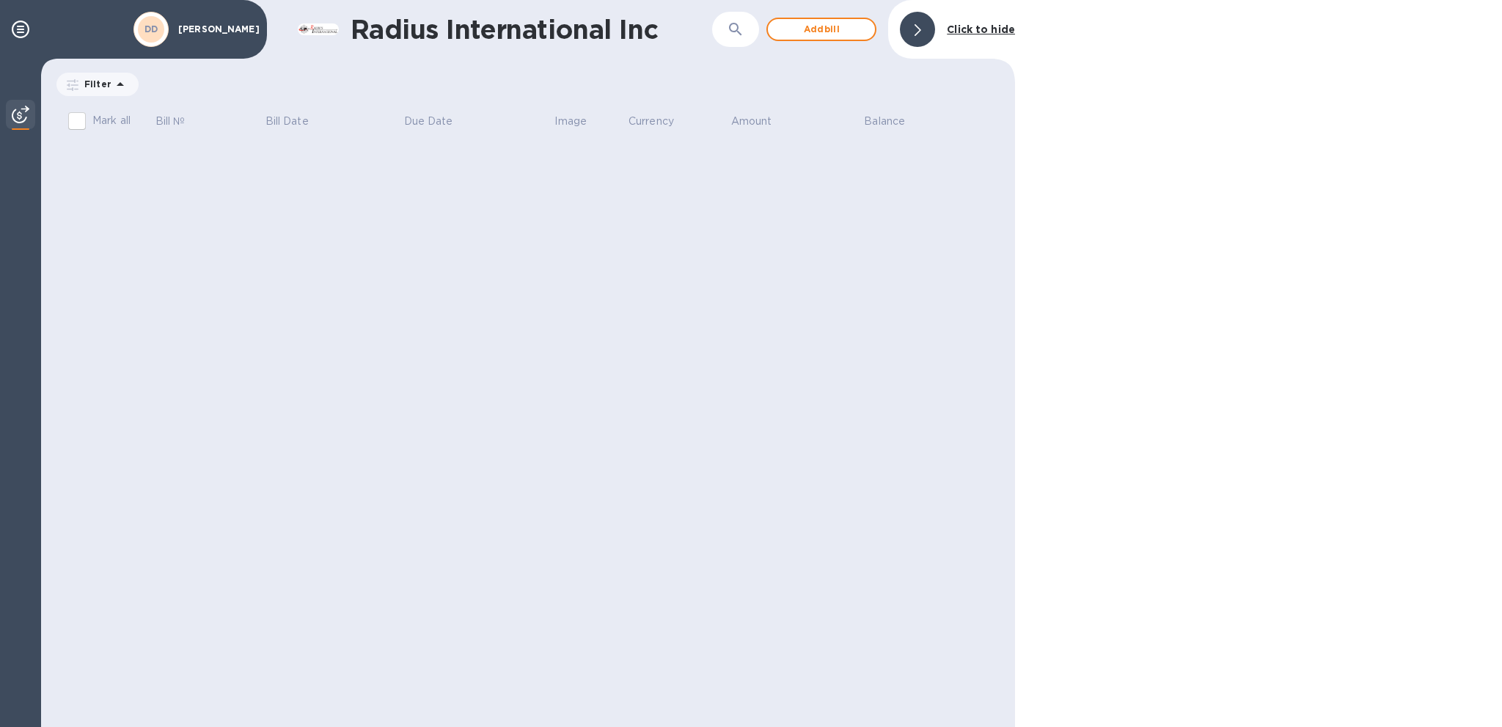
click at [21, 115] on img at bounding box center [21, 115] width 18 height 18
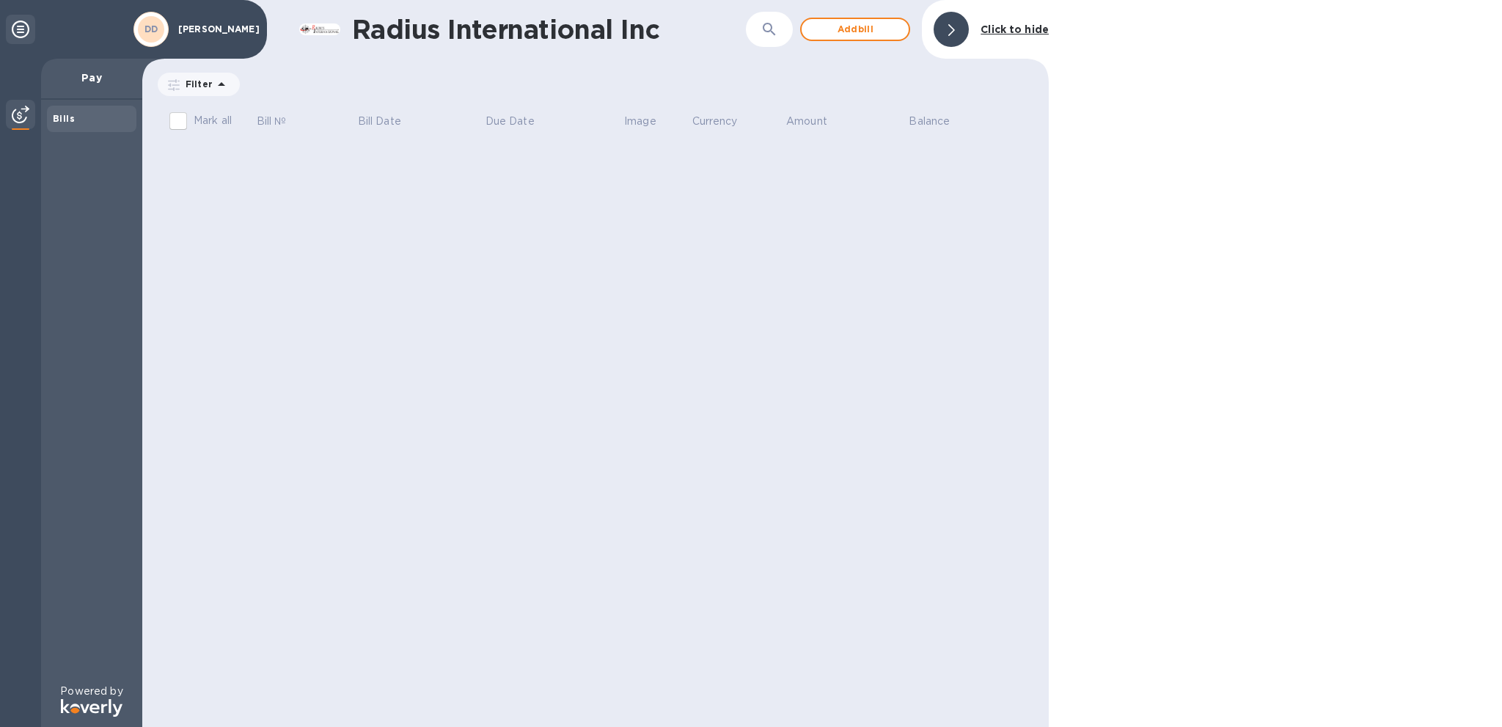
click at [17, 31] on icon at bounding box center [21, 30] width 18 height 18
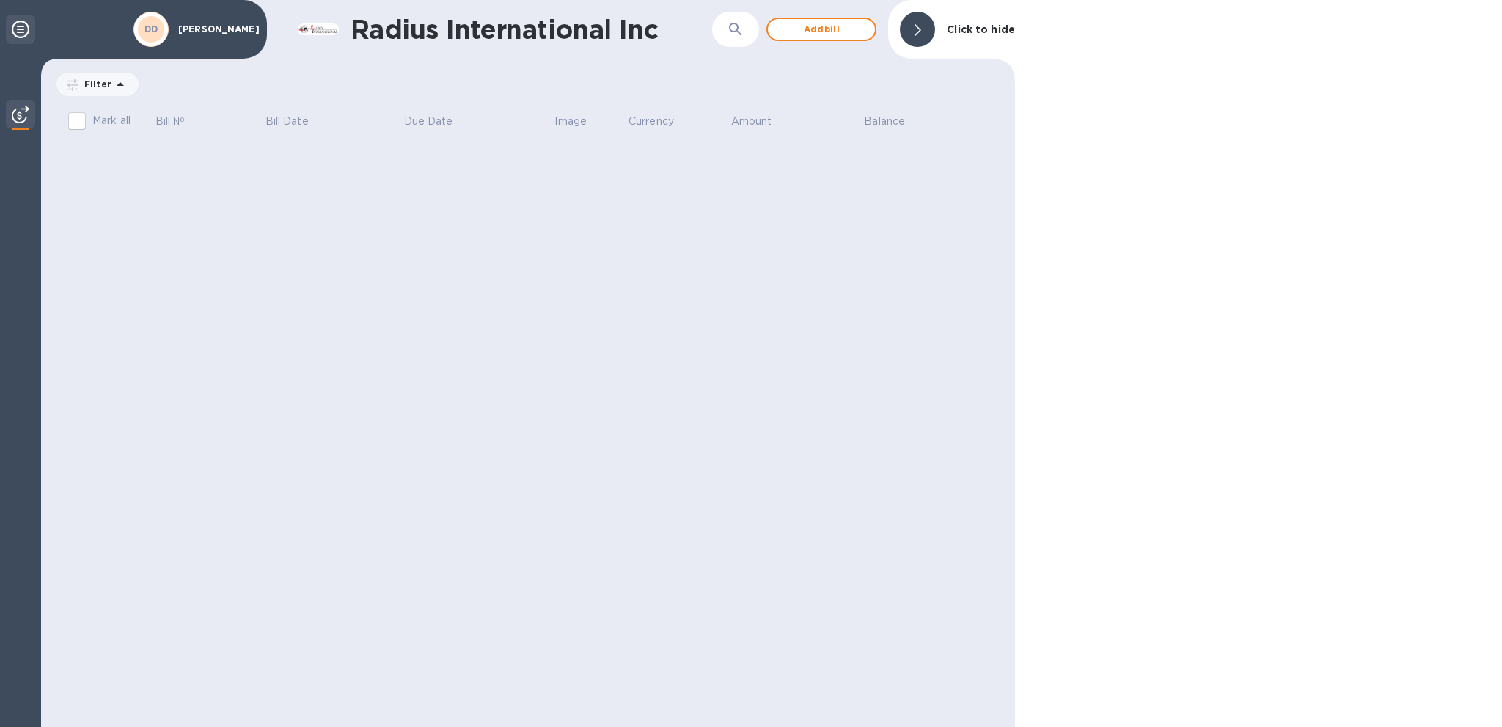
click at [17, 31] on icon at bounding box center [21, 30] width 18 height 18
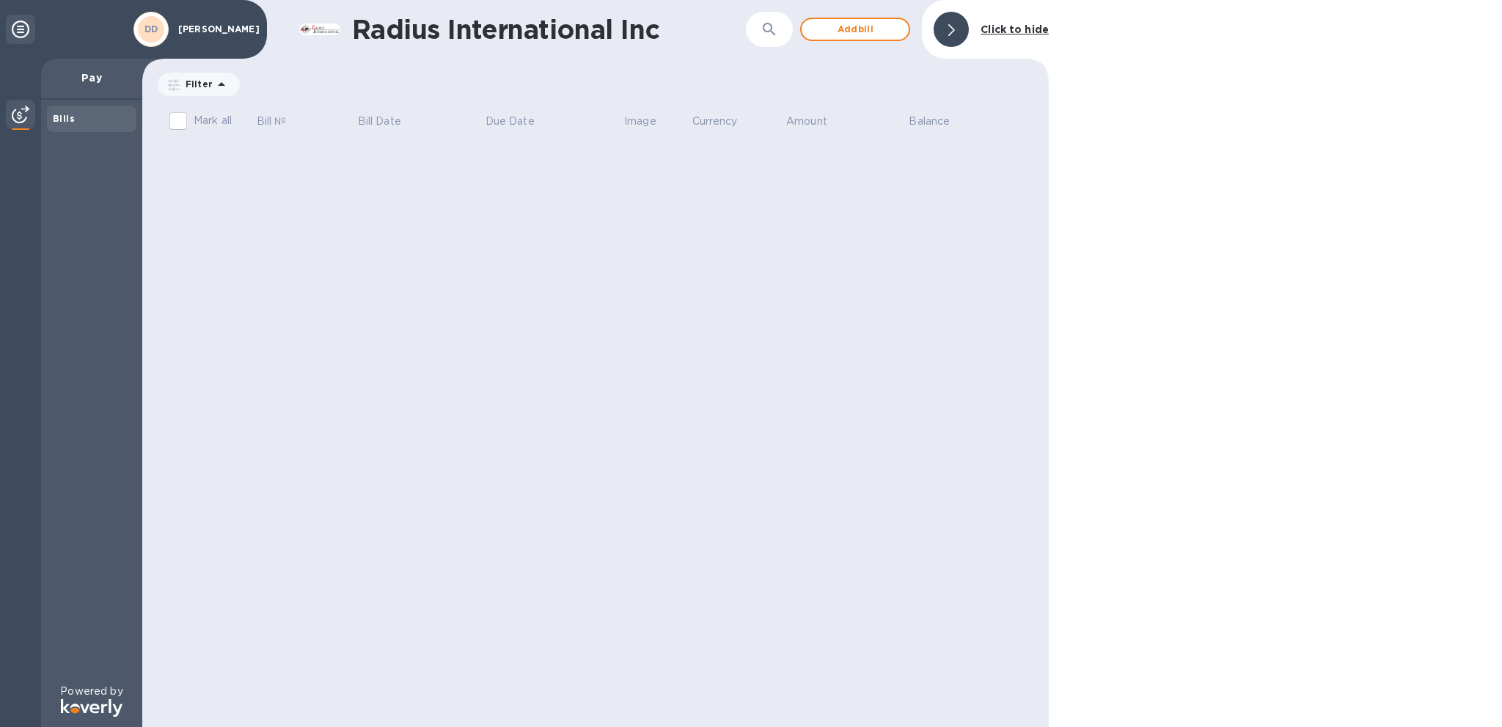
click at [1012, 28] on b "Click to hide" at bounding box center [1015, 29] width 68 height 12
